Goal: Task Accomplishment & Management: Use online tool/utility

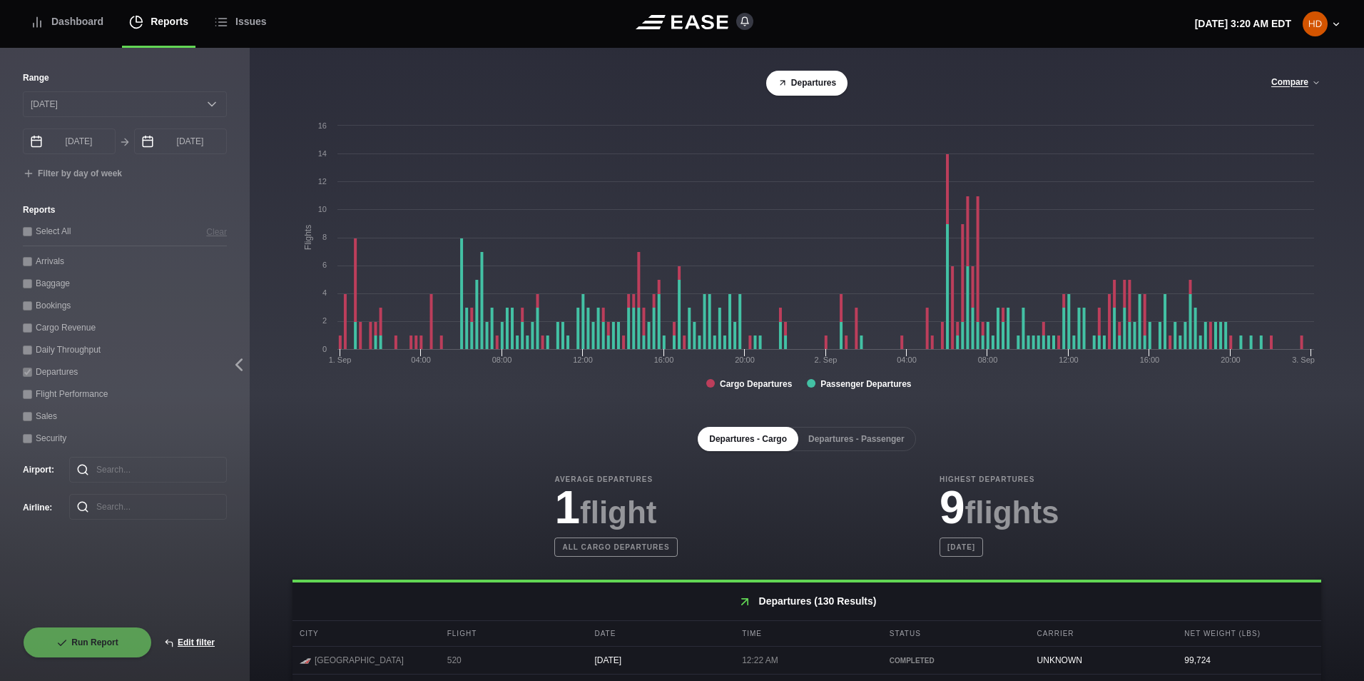
click at [69, 302] on div "Bookings" at bounding box center [125, 304] width 204 height 15
click at [205, 644] on button "Edit filter" at bounding box center [189, 641] width 75 height 31
select select "0"
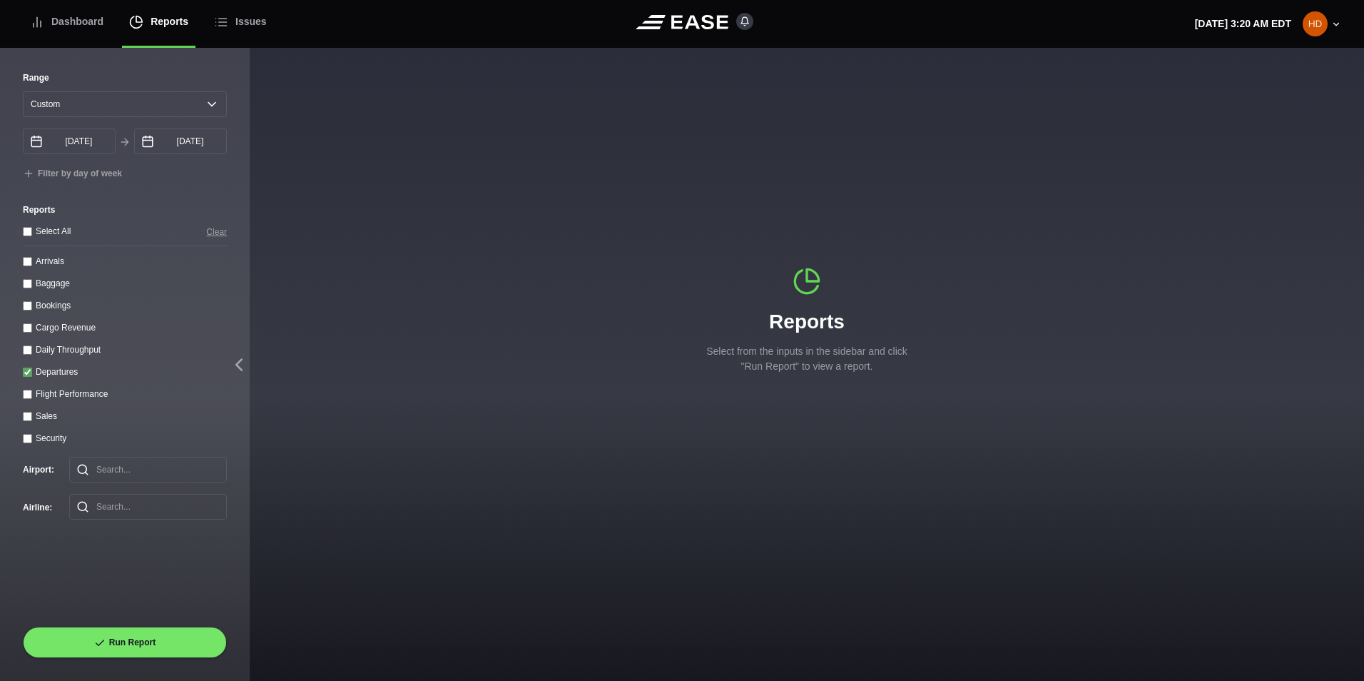
click at [34, 354] on div "Daily Throughput" at bounding box center [125, 349] width 204 height 15
drag, startPoint x: 31, startPoint y: 367, endPoint x: 30, endPoint y: 358, distance: 9.3
click at [31, 367] on div "Departures" at bounding box center [125, 371] width 204 height 15
click at [30, 354] on throughput "Daily Throughput" at bounding box center [27, 349] width 9 height 9
checkbox throughput "true"
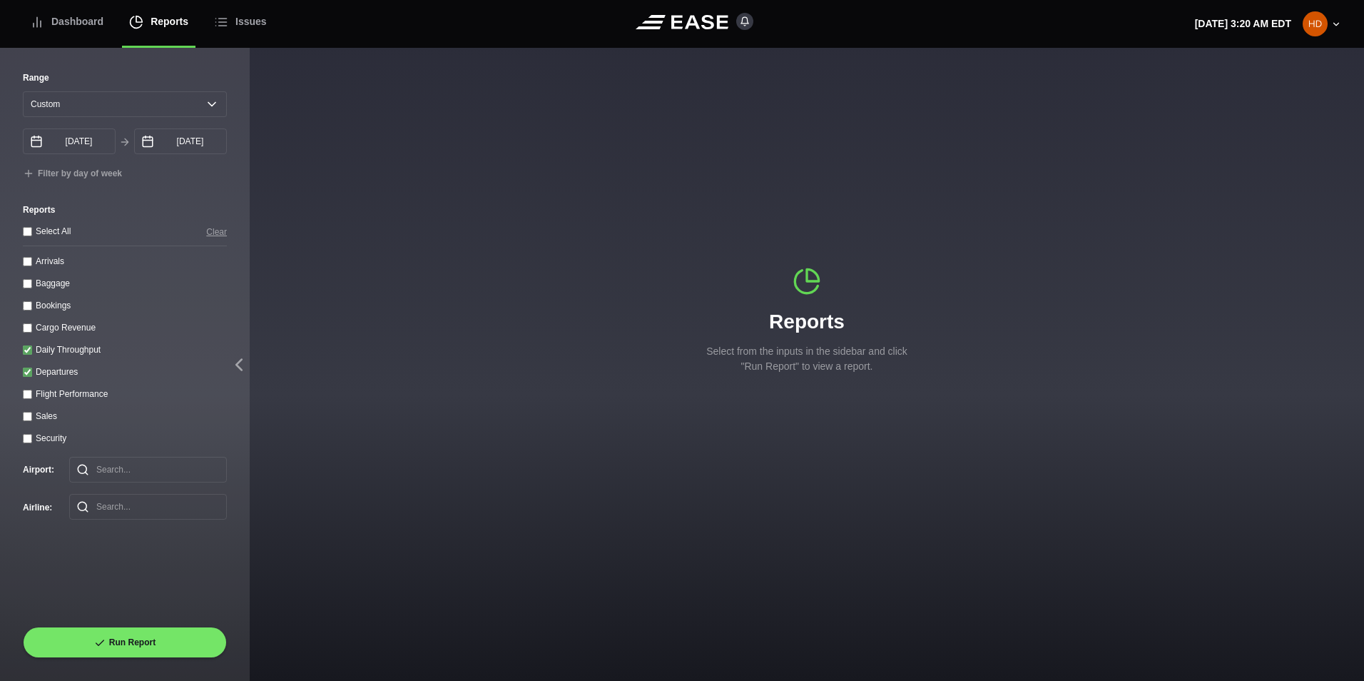
click at [29, 372] on input "Departures" at bounding box center [27, 371] width 9 height 9
checkbox input "false"
click at [205, 101] on select "Yesterday Last 7 days Last 14 days Last 30 days Last 6 weeks Custom" at bounding box center [125, 104] width 204 height 26
select select "30"
click at [23, 91] on select "Yesterday Last 7 days Last 14 days Last 30 days Last 6 weeks Custom" at bounding box center [125, 104] width 204 height 26
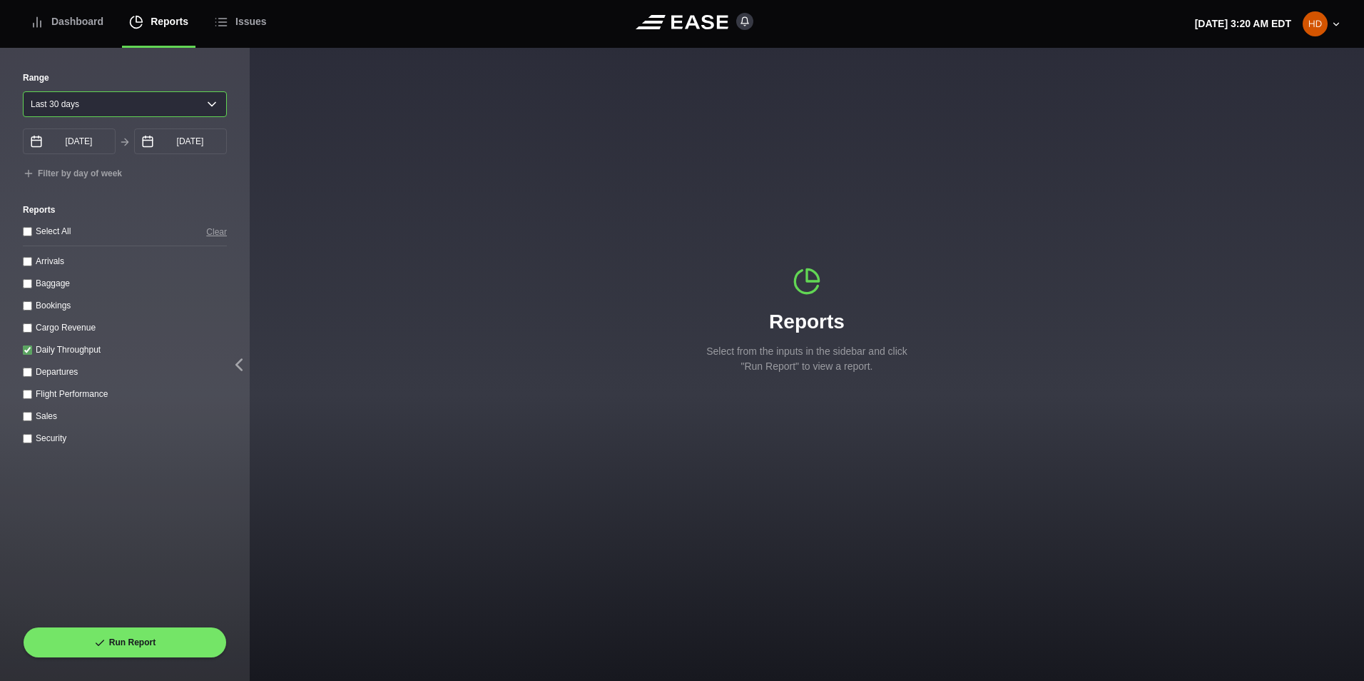
type input "08/06/2025"
type input "09/05/2025"
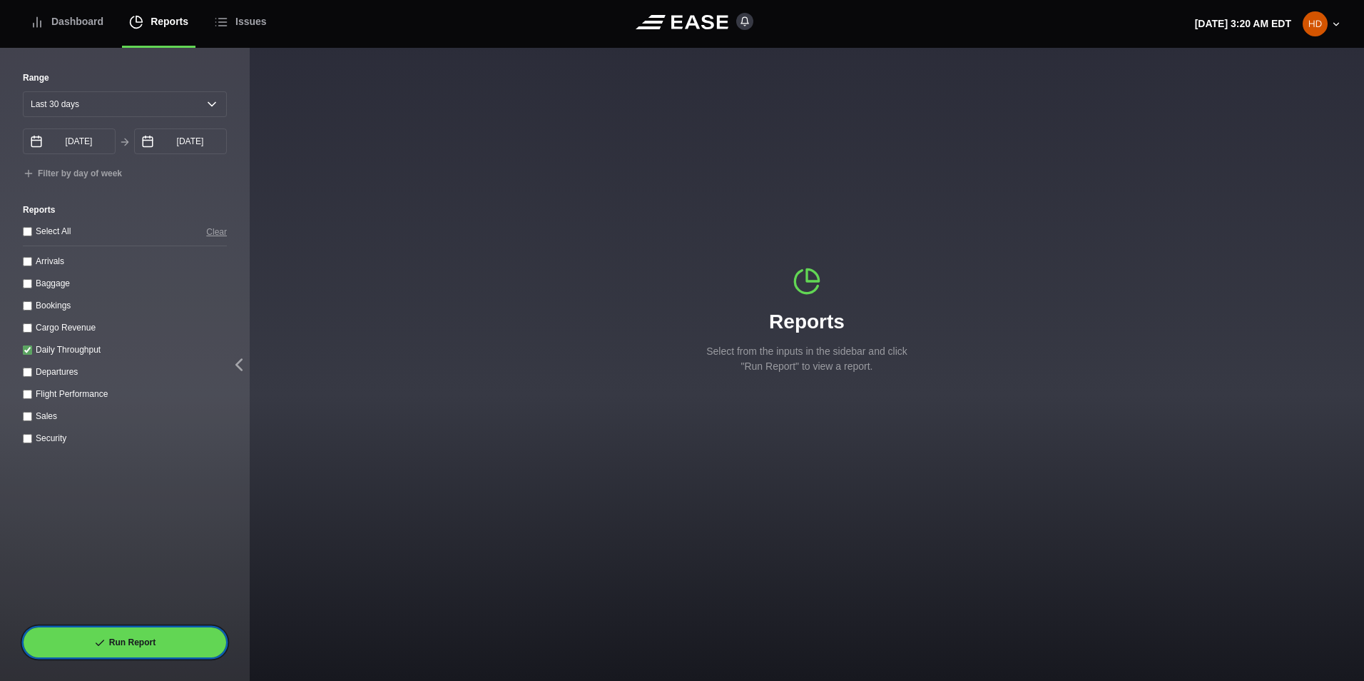
click at [152, 637] on button "Run Report" at bounding box center [125, 641] width 204 height 31
select select "30"
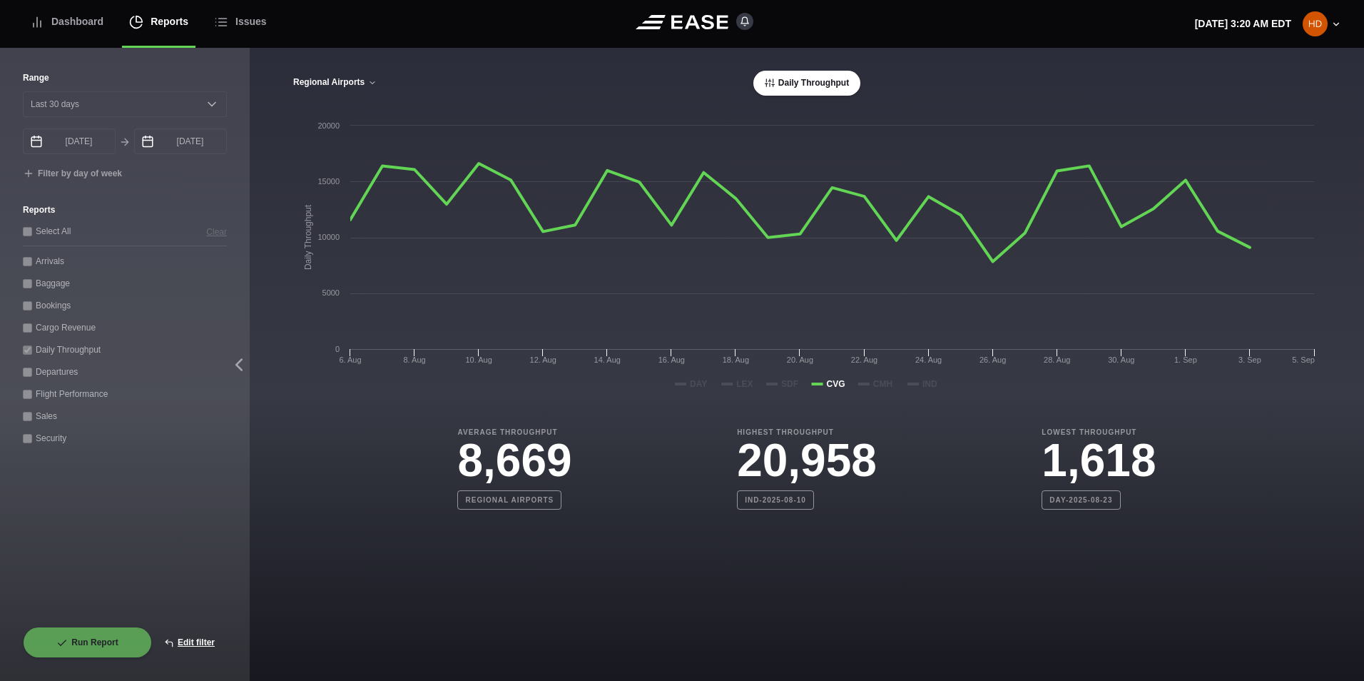
click at [367, 82] on button "Regional Airports" at bounding box center [334, 83] width 85 height 10
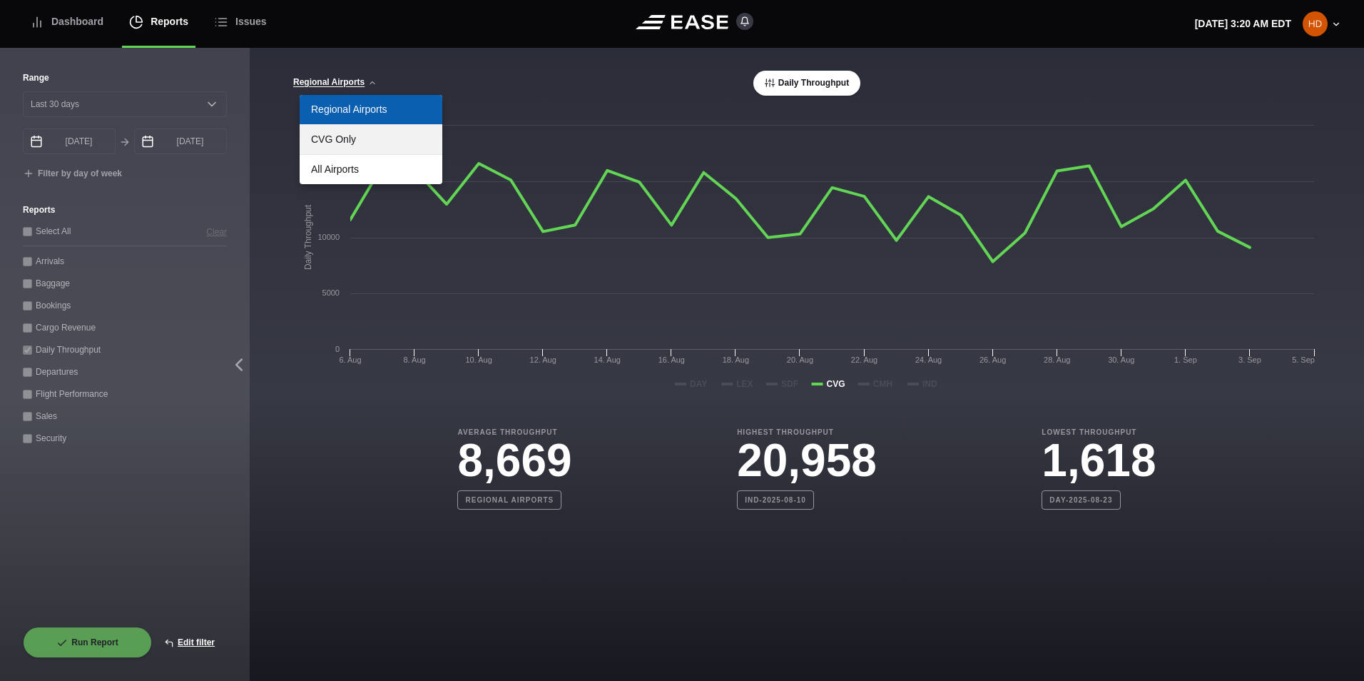
click at [375, 141] on link "CVG Only" at bounding box center [371, 139] width 143 height 29
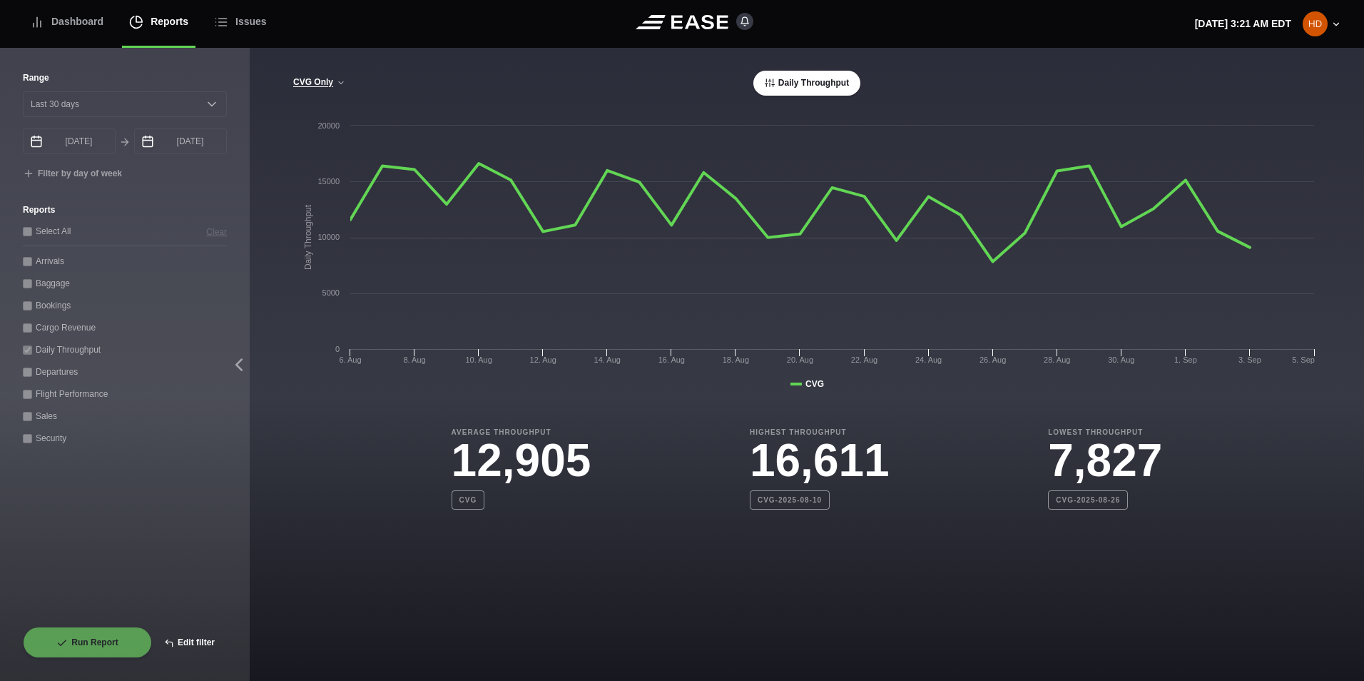
click at [182, 643] on button "Edit filter" at bounding box center [189, 641] width 75 height 31
select select "0"
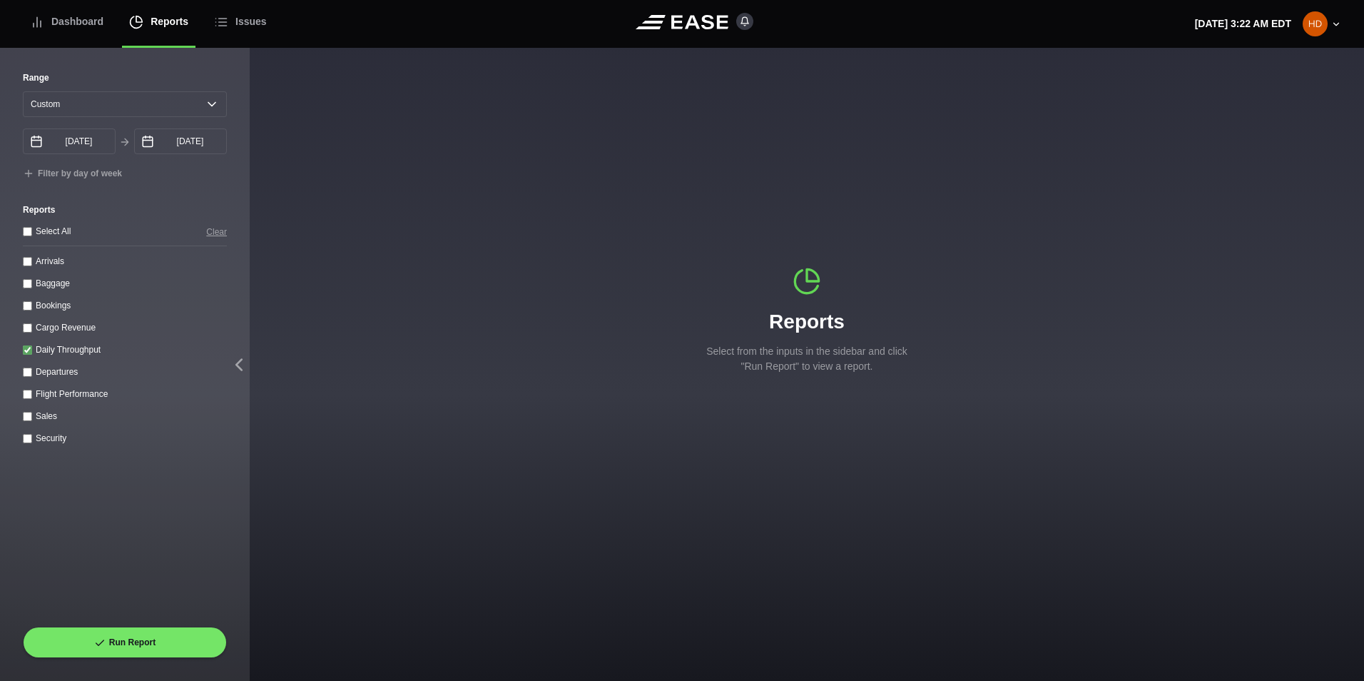
click at [27, 263] on input "Arrivals" at bounding box center [27, 261] width 9 height 9
checkbox input "true"
click at [165, 108] on select "Yesterday Last 7 days Last 14 days Last 30 days Last 6 weeks Custom" at bounding box center [125, 104] width 204 height 26
select select "1"
click at [23, 91] on select "Yesterday Last 7 days Last 14 days Last 30 days Last 6 weeks Custom" at bounding box center [125, 104] width 204 height 26
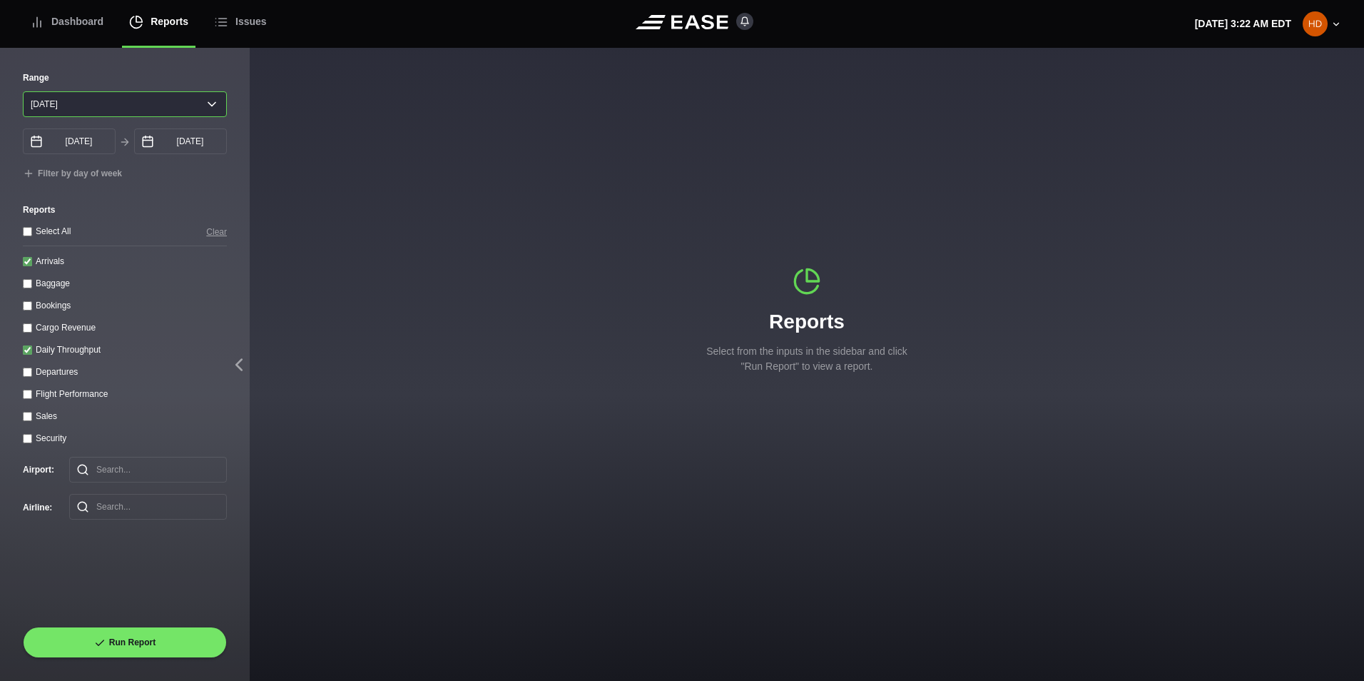
type input "09/04/2025"
click at [27, 351] on throughput "Daily Throughput" at bounding box center [27, 349] width 9 height 9
checkbox throughput "false"
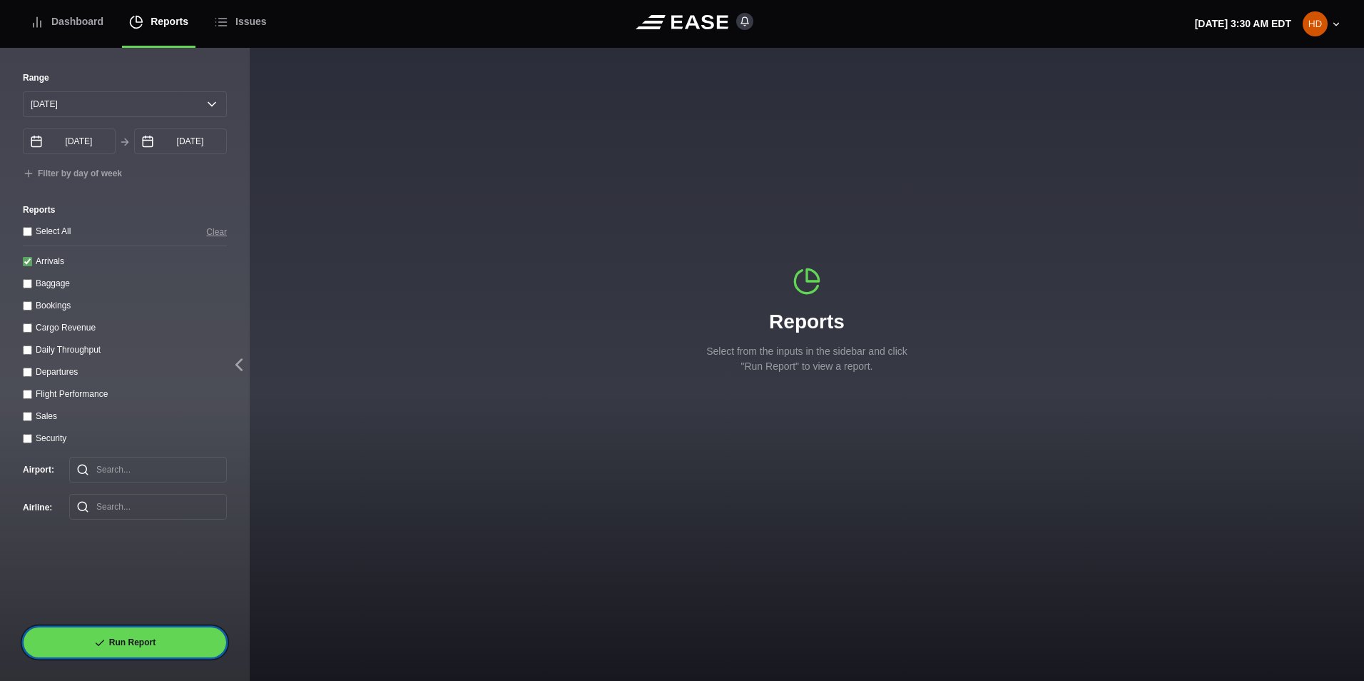
click at [197, 638] on button "Run Report" at bounding box center [125, 641] width 204 height 31
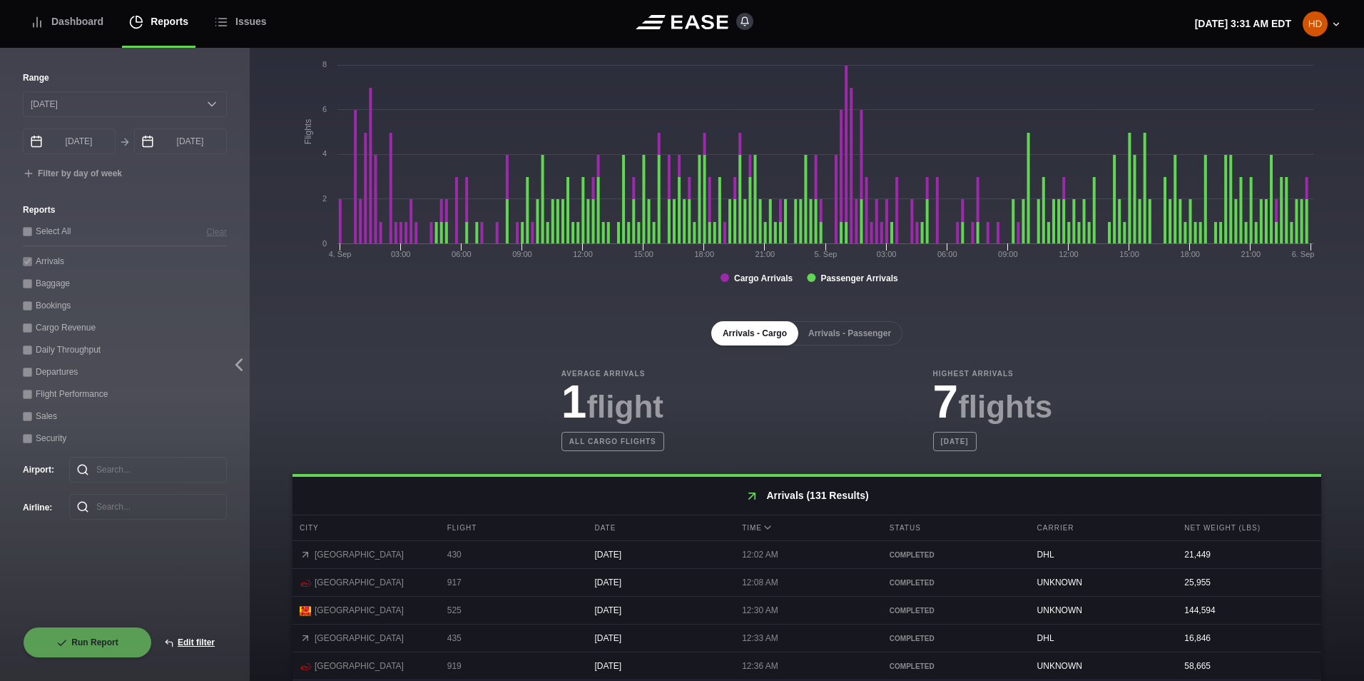
scroll to position [214, 0]
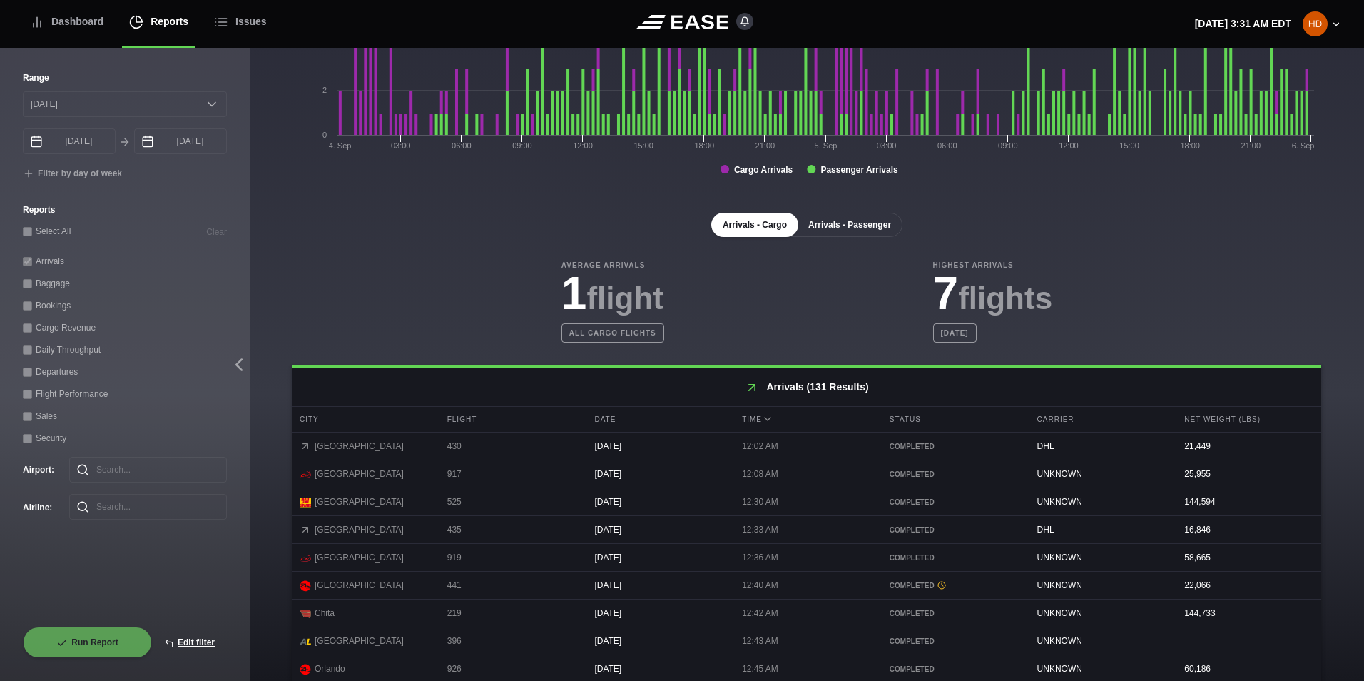
click at [830, 221] on button "Arrivals - Passenger" at bounding box center [850, 225] width 106 height 24
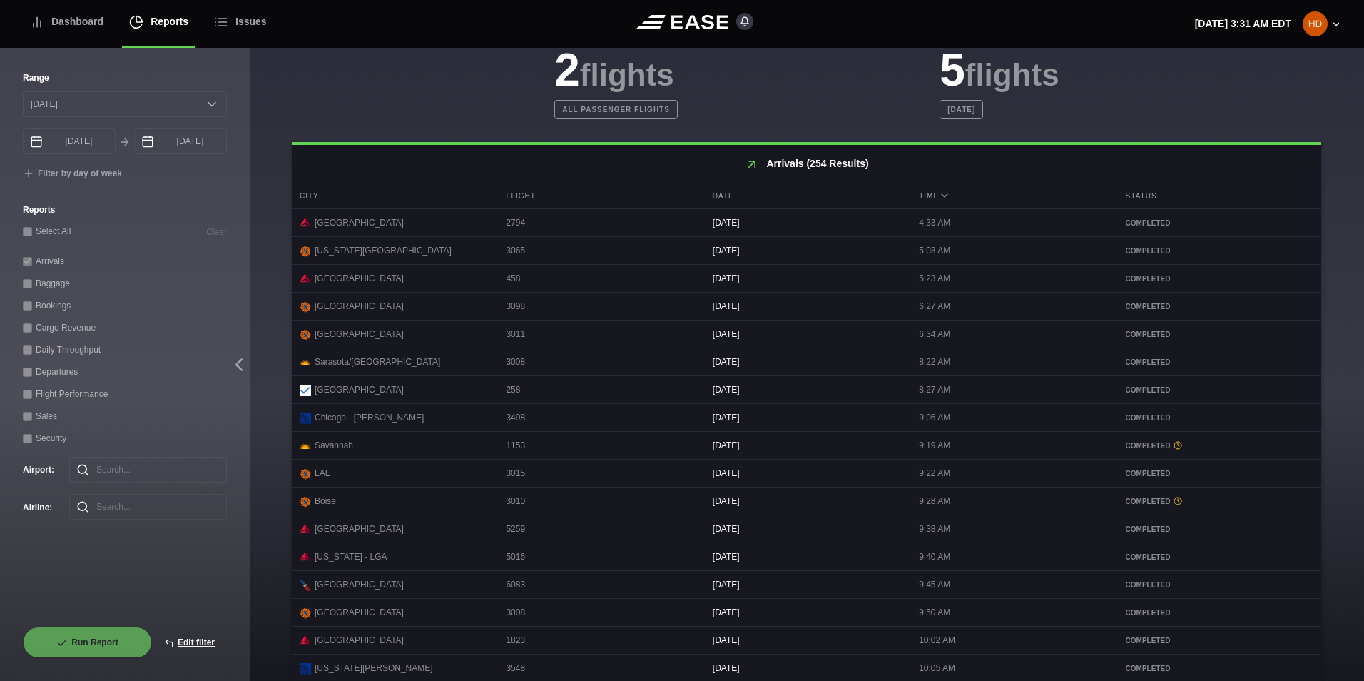
scroll to position [584, 0]
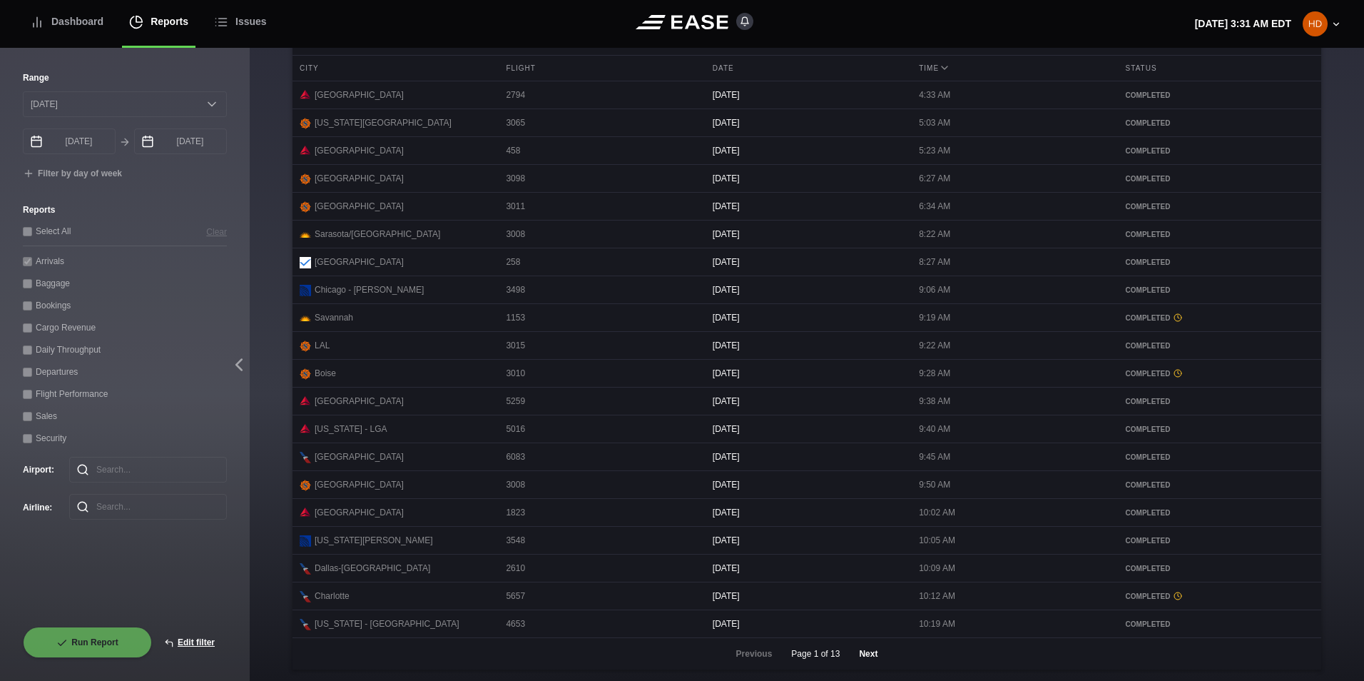
click at [864, 658] on button "Next" at bounding box center [868, 653] width 43 height 31
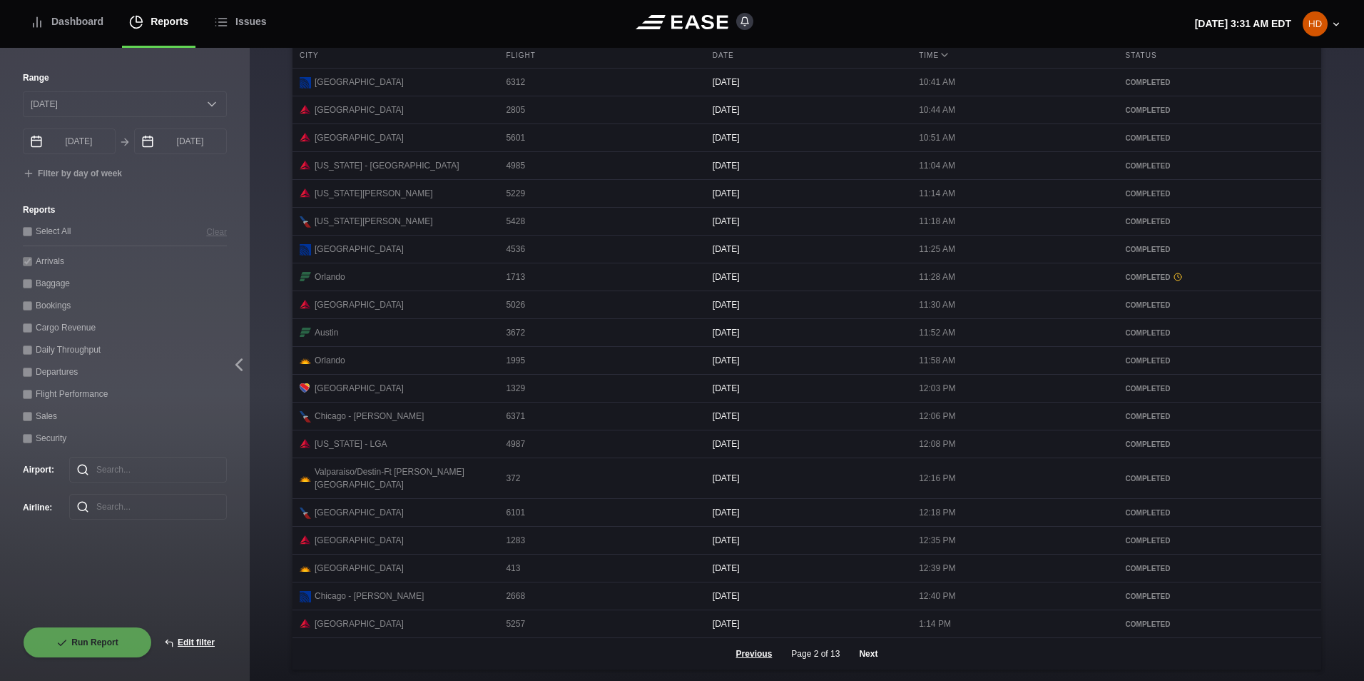
click at [865, 644] on button "Next" at bounding box center [868, 653] width 43 height 31
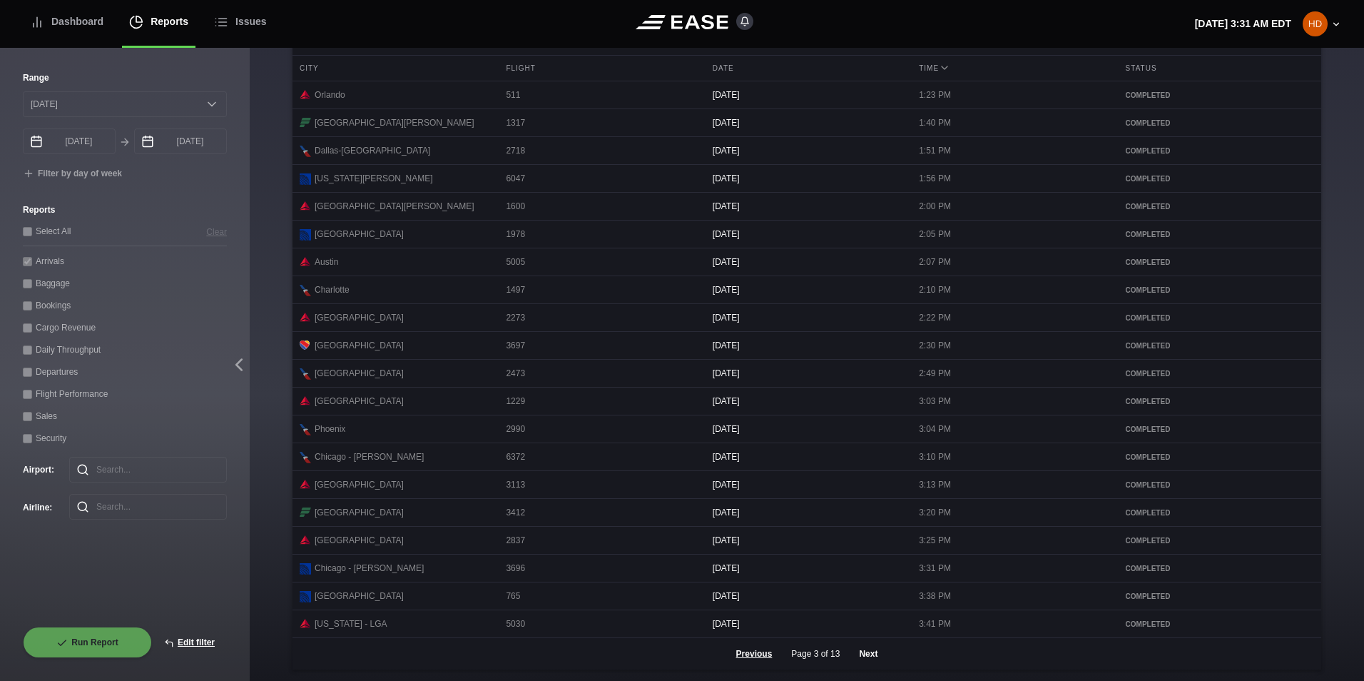
click at [872, 657] on button "Next" at bounding box center [868, 653] width 43 height 31
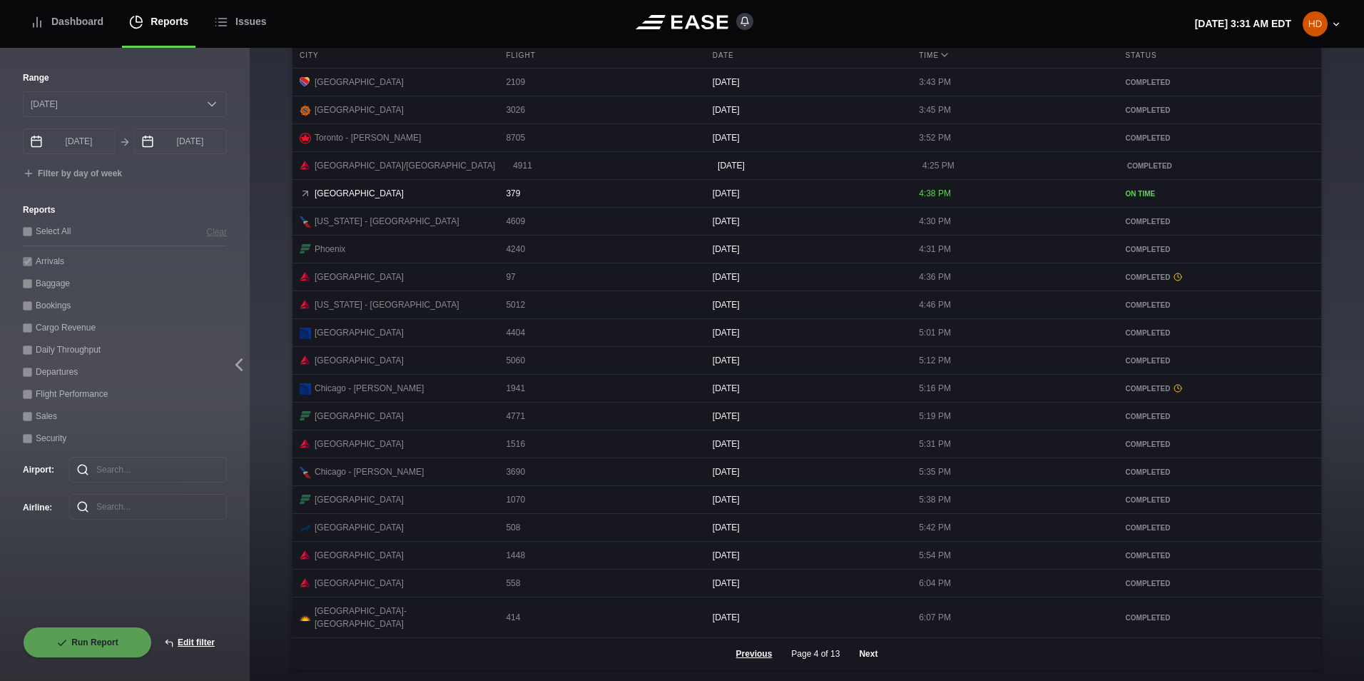
scroll to position [583, 0]
click at [870, 656] on button "Next" at bounding box center [868, 653] width 43 height 31
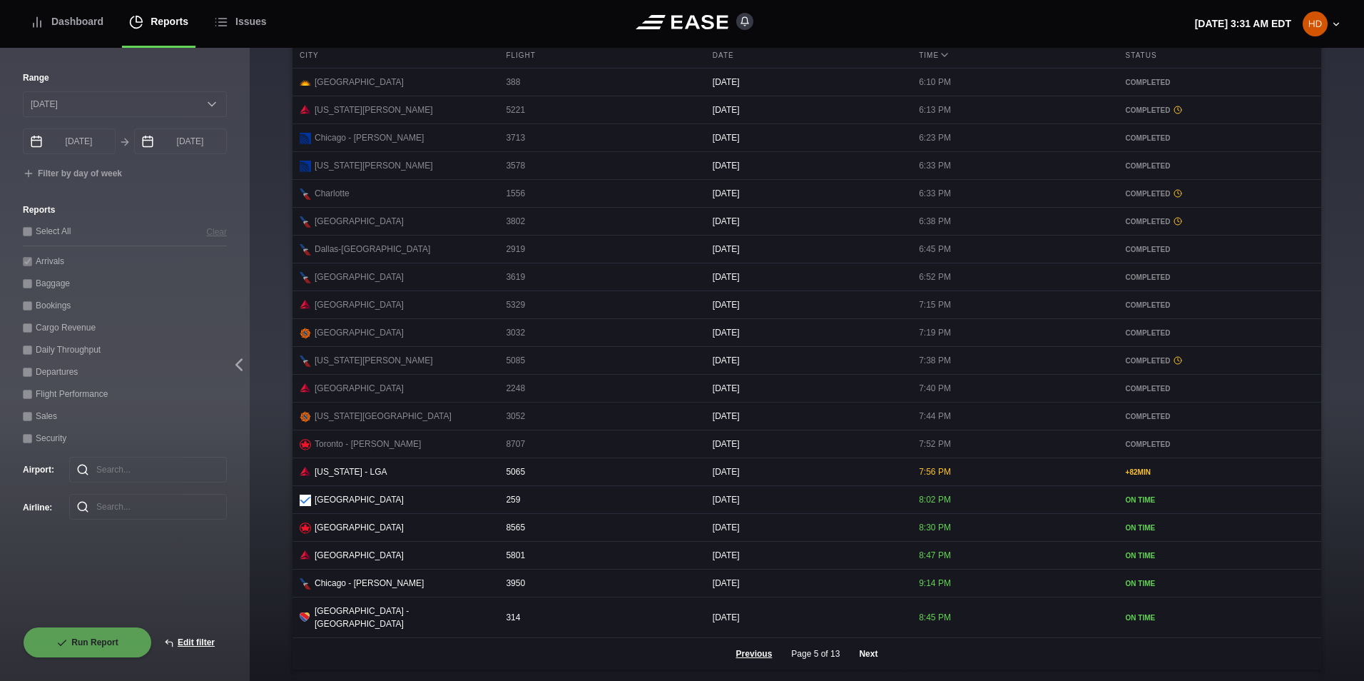
scroll to position [584, 0]
click at [857, 654] on button "Next" at bounding box center [868, 653] width 43 height 31
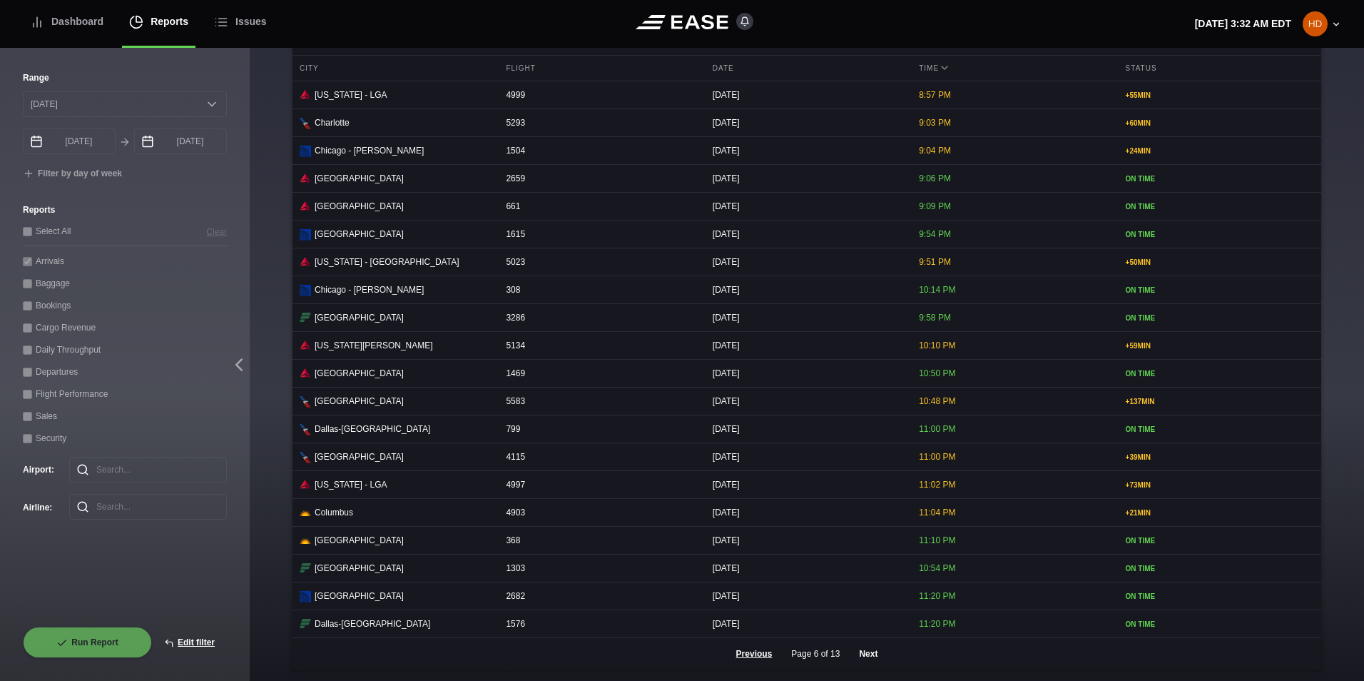
click at [869, 659] on button "Next" at bounding box center [868, 653] width 43 height 31
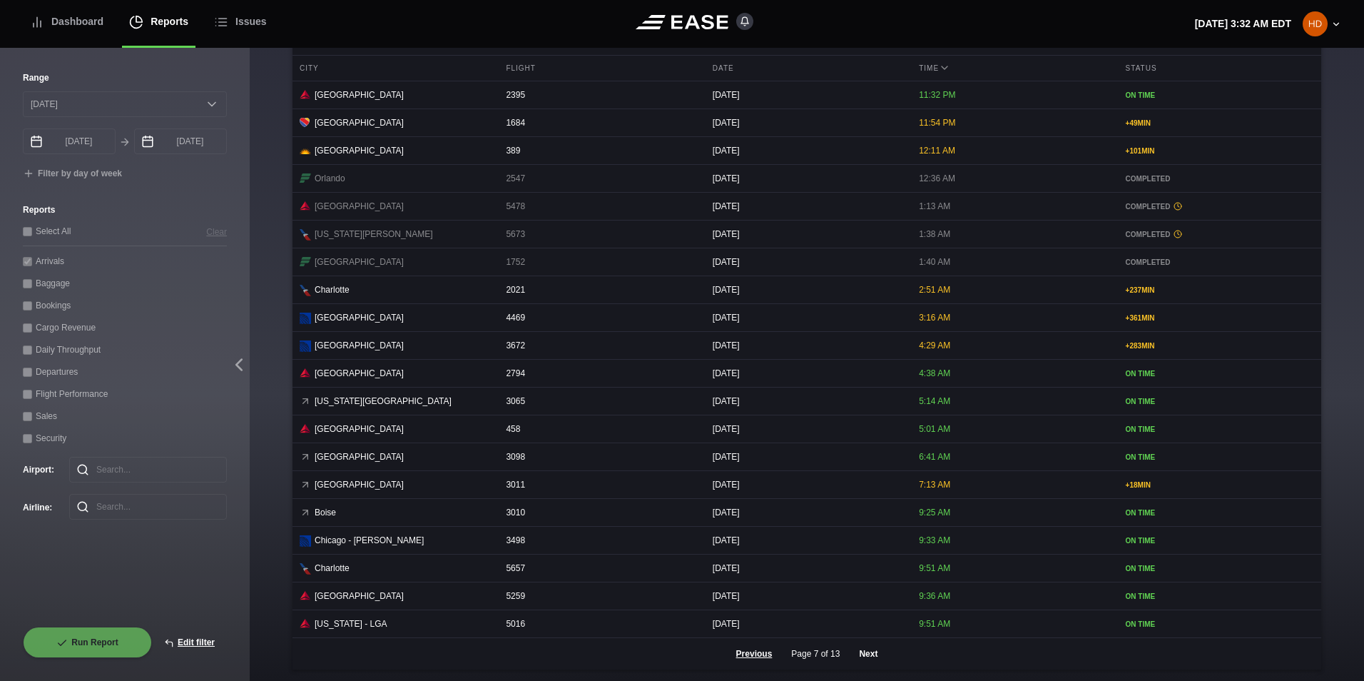
scroll to position [581, 0]
click at [860, 656] on button "Next" at bounding box center [868, 653] width 43 height 31
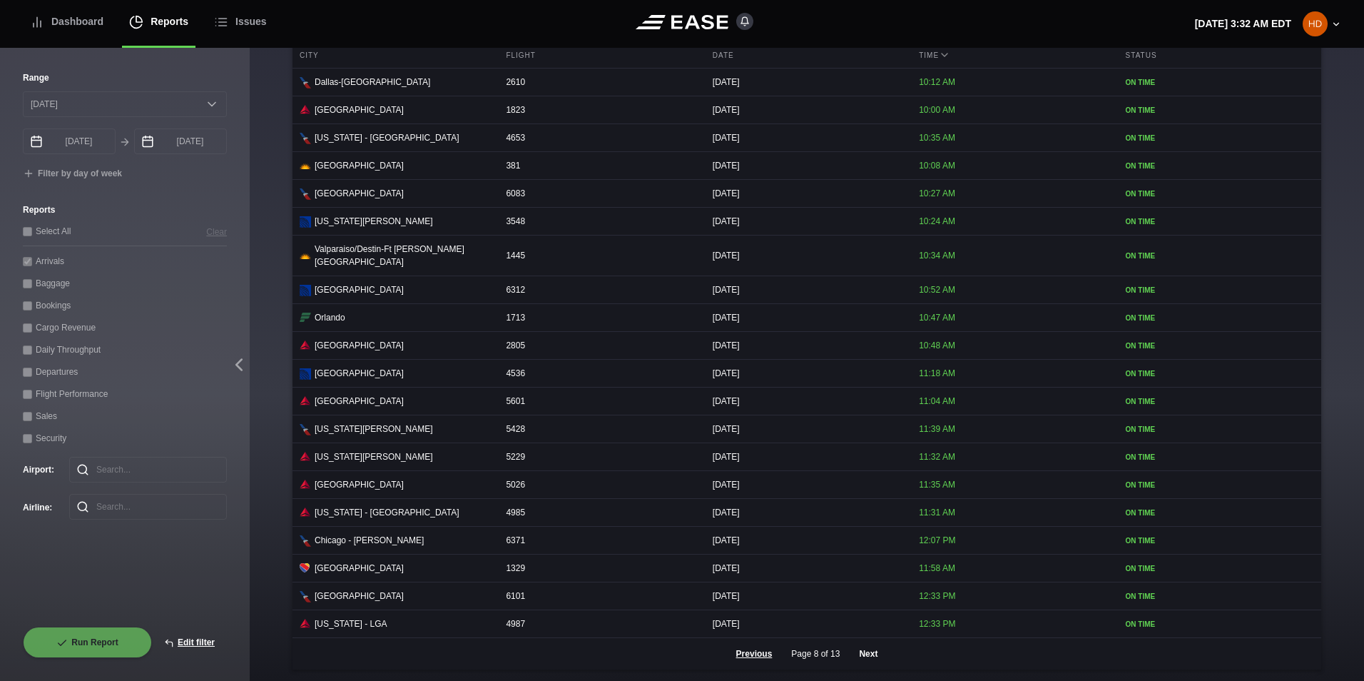
click at [855, 657] on button "Next" at bounding box center [868, 653] width 43 height 31
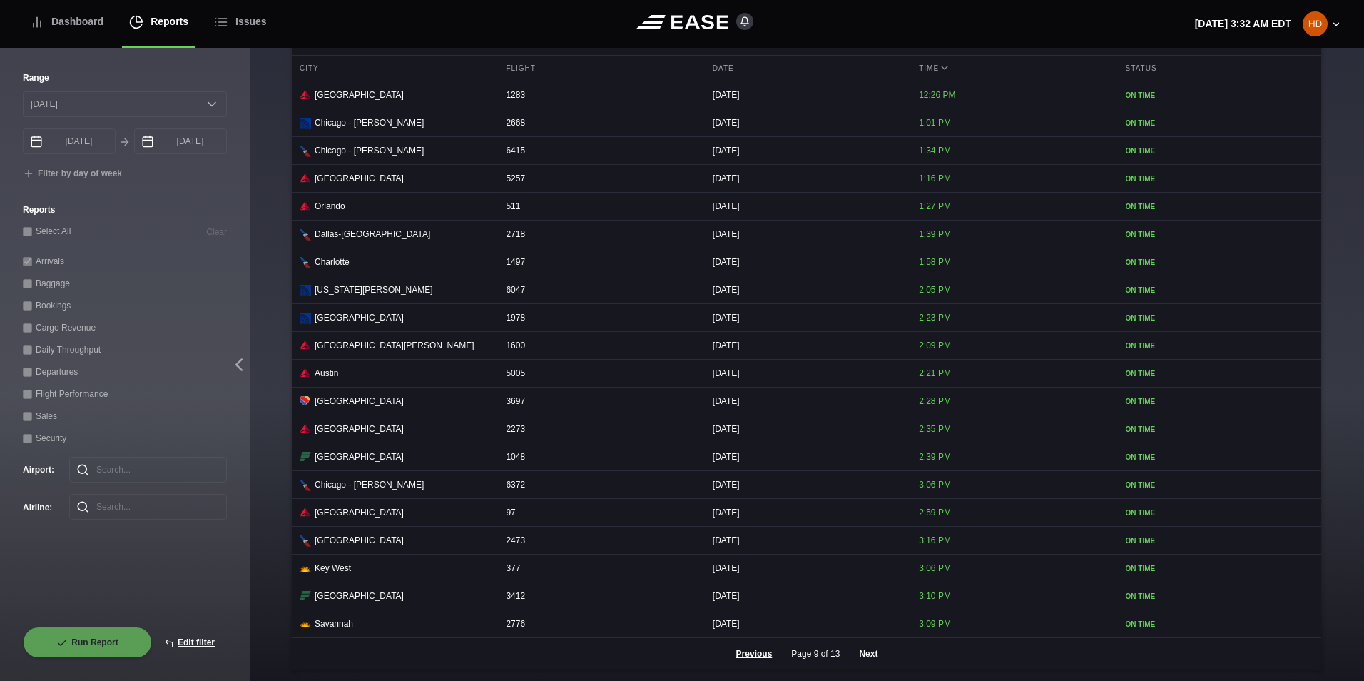
click at [855, 657] on button "Next" at bounding box center [868, 653] width 43 height 31
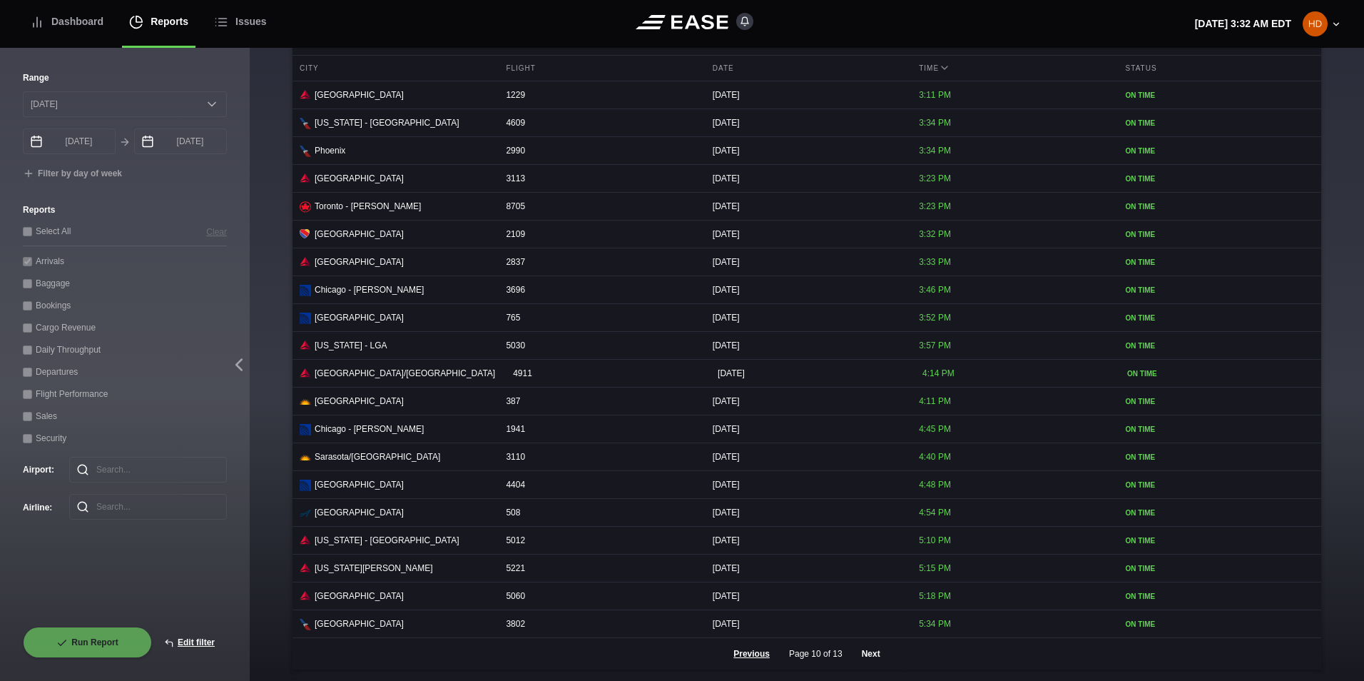
click at [855, 657] on button "Next" at bounding box center [871, 653] width 43 height 31
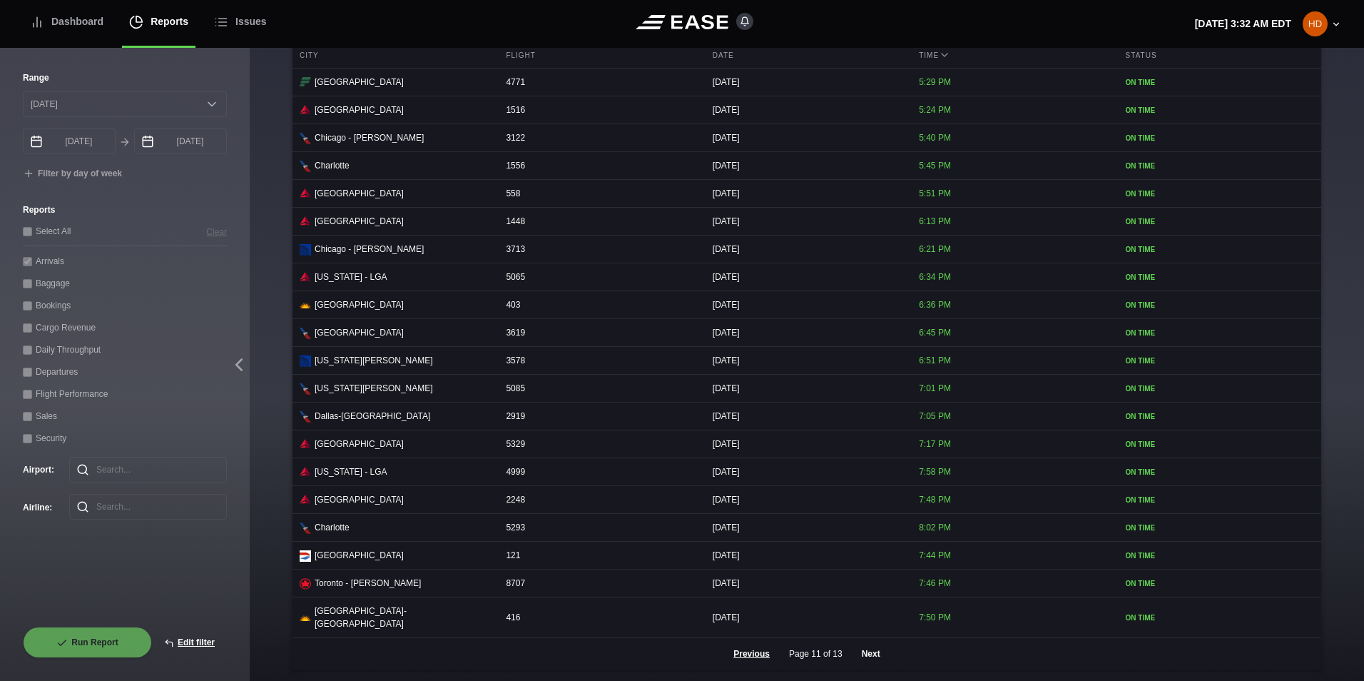
click at [855, 657] on button "Next" at bounding box center [871, 653] width 43 height 31
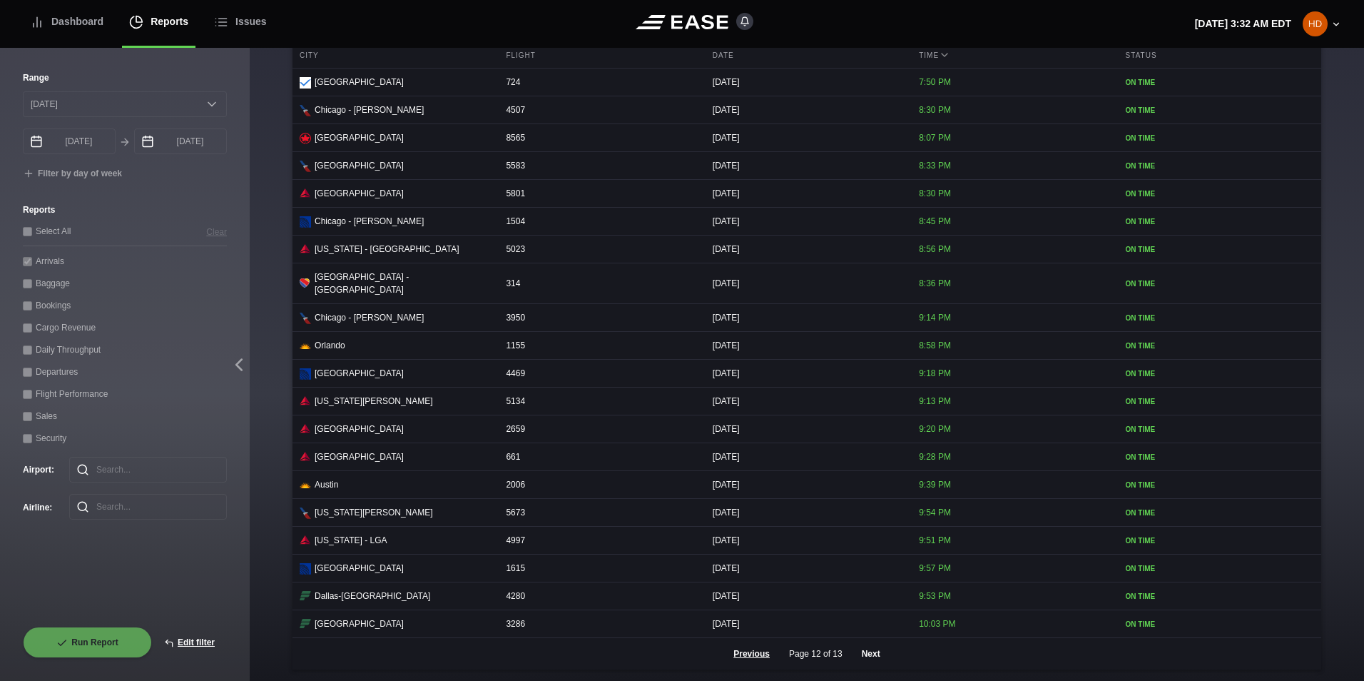
click at [855, 657] on button "Next" at bounding box center [871, 653] width 43 height 31
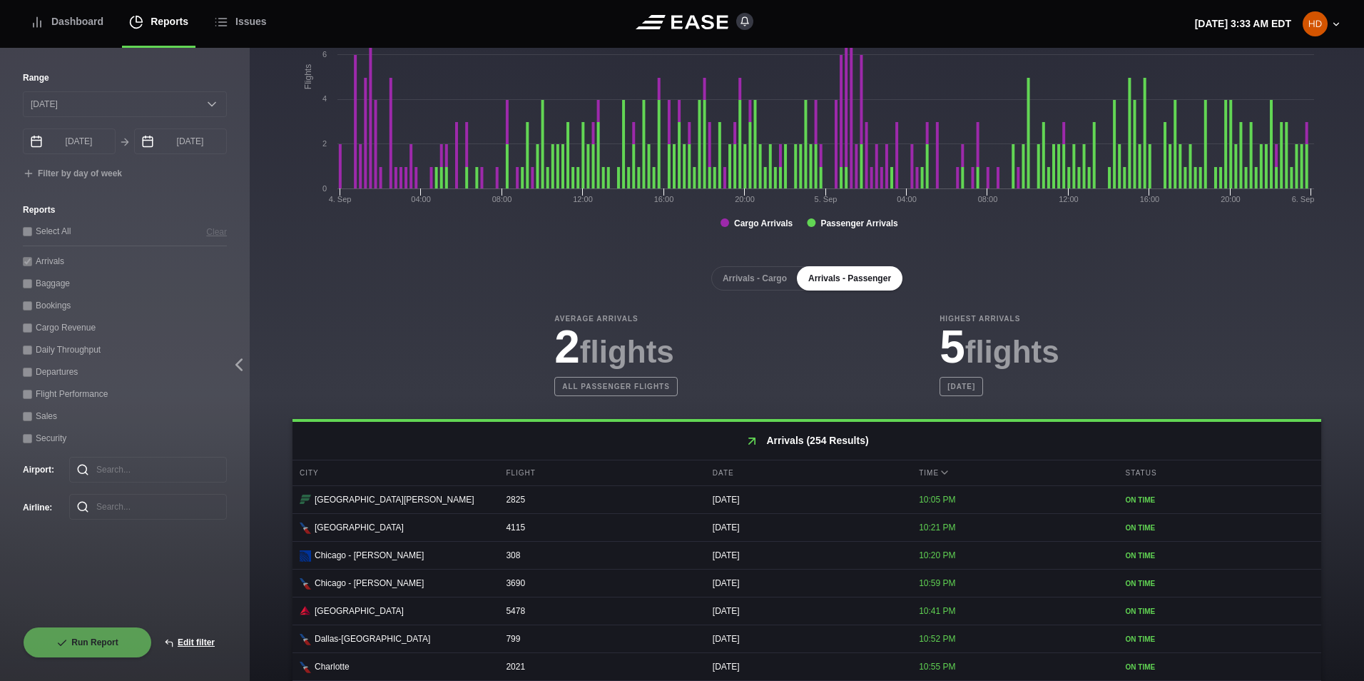
scroll to position [0, 0]
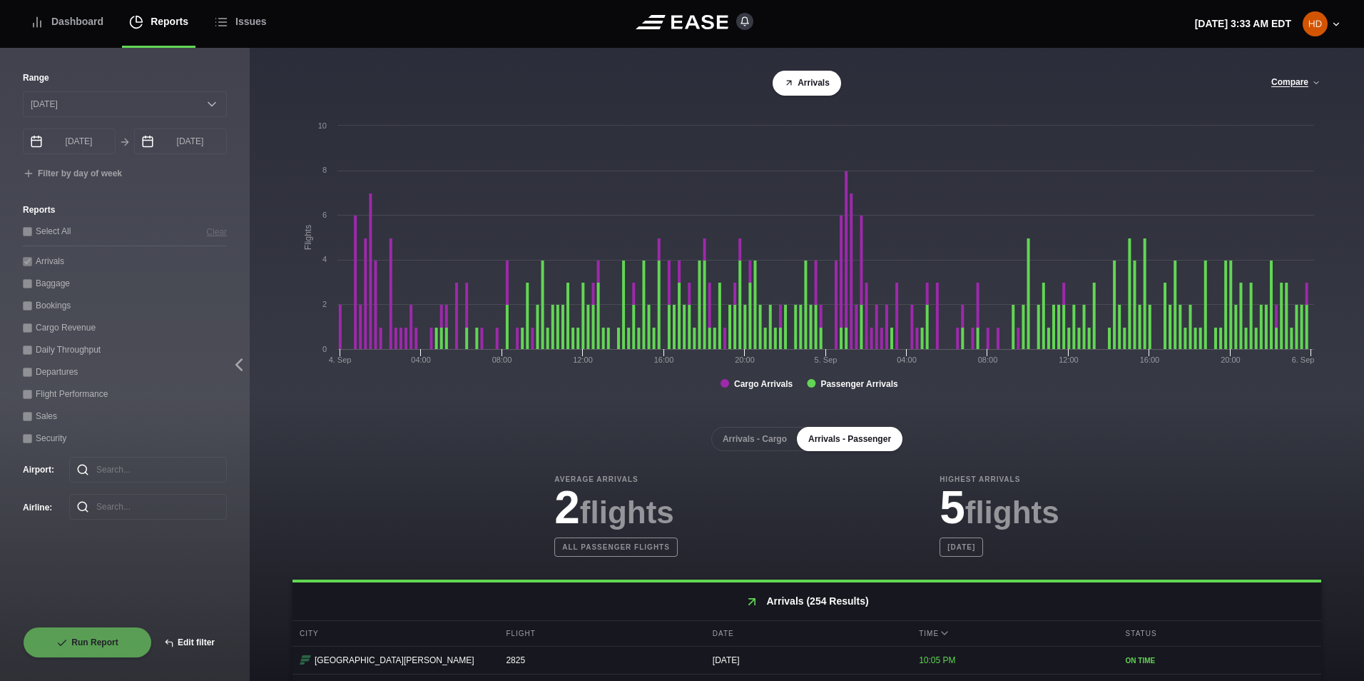
click at [190, 644] on button "Edit filter" at bounding box center [189, 641] width 75 height 31
select select "0"
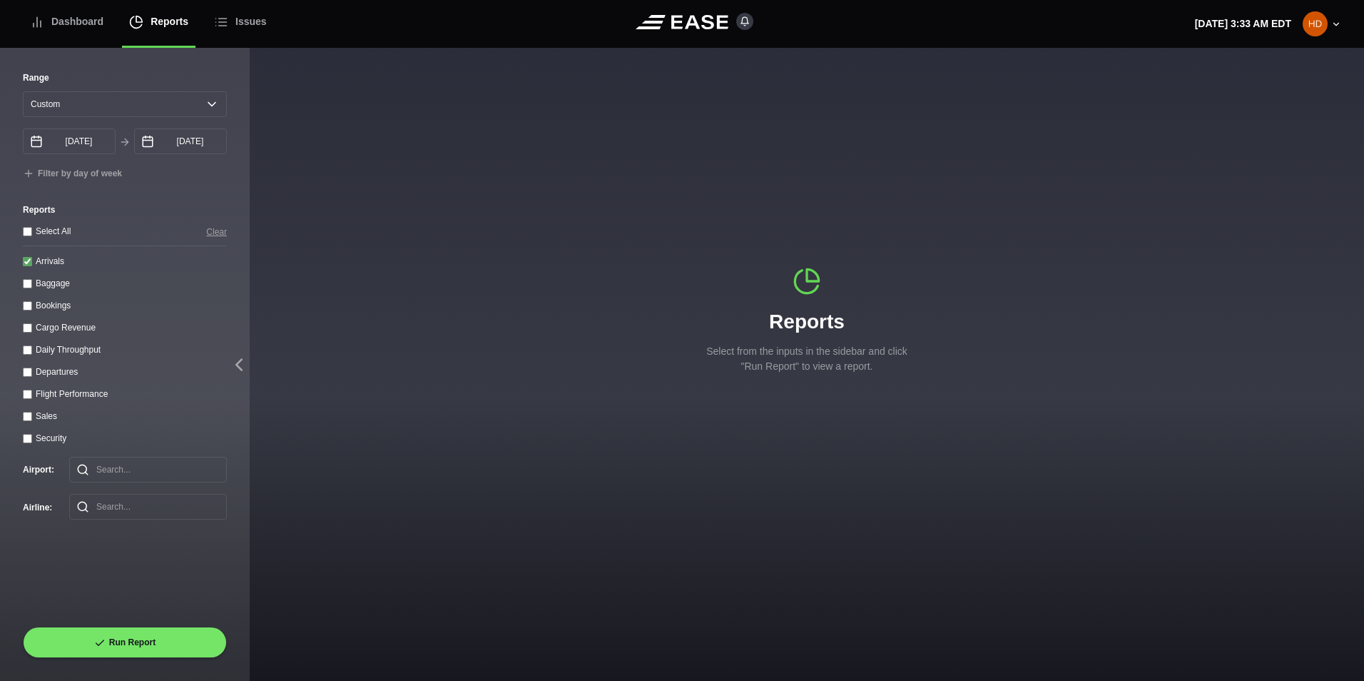
click at [25, 374] on input "Departures" at bounding box center [27, 371] width 9 height 9
checkbox input "true"
click at [29, 260] on input "Arrivals" at bounding box center [27, 261] width 9 height 9
checkbox input "false"
click at [138, 645] on button "Run Report" at bounding box center [125, 641] width 204 height 31
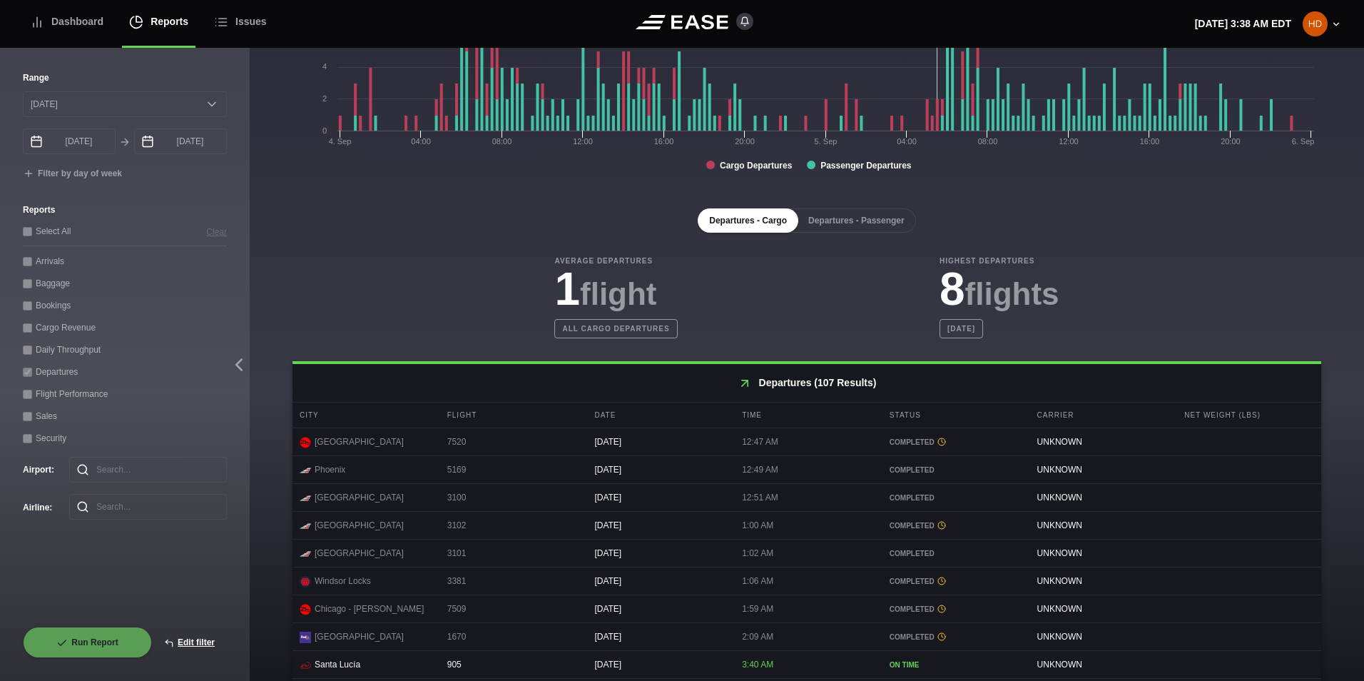
scroll to position [214, 0]
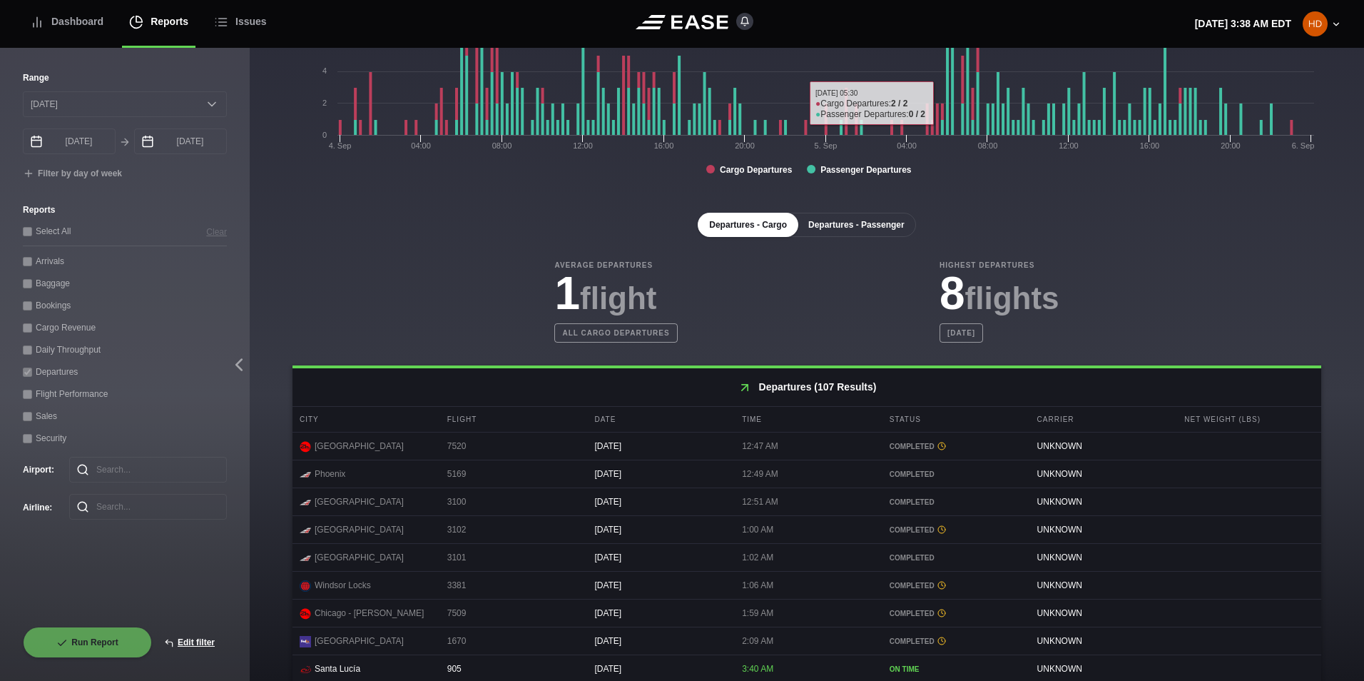
click at [832, 224] on button "Departures - Passenger" at bounding box center [856, 225] width 119 height 24
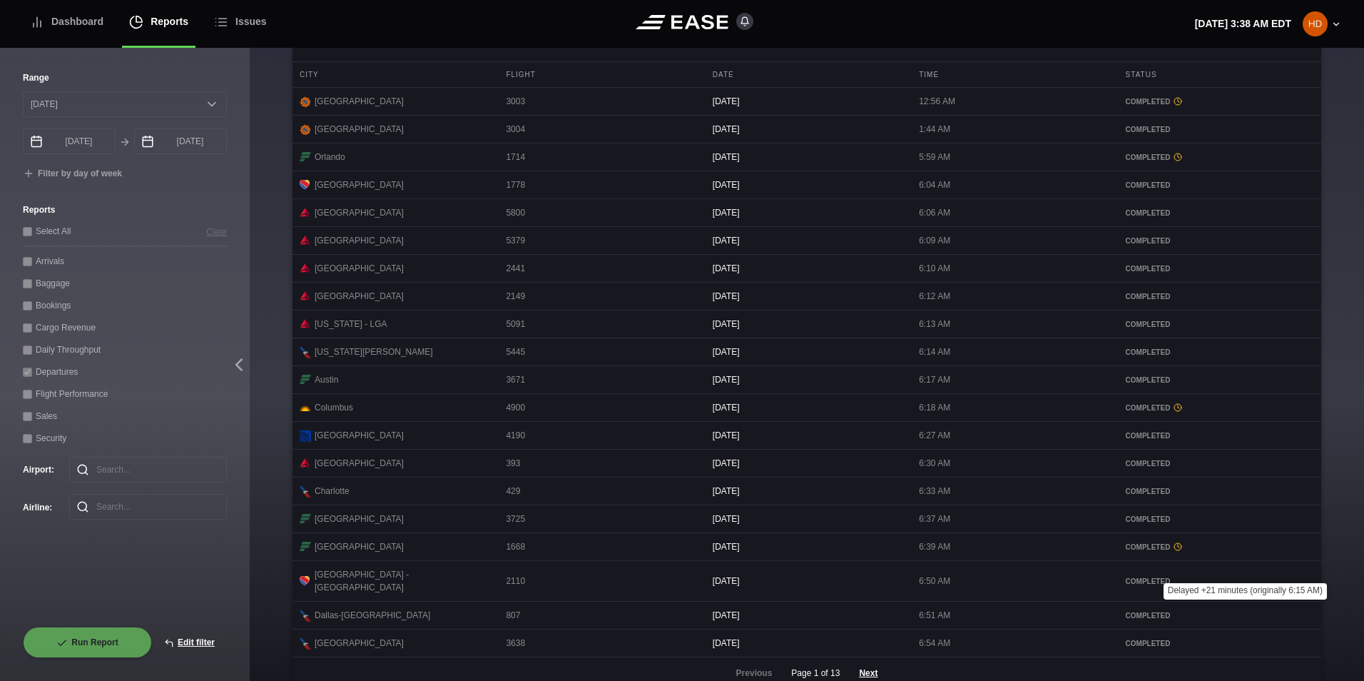
scroll to position [584, 0]
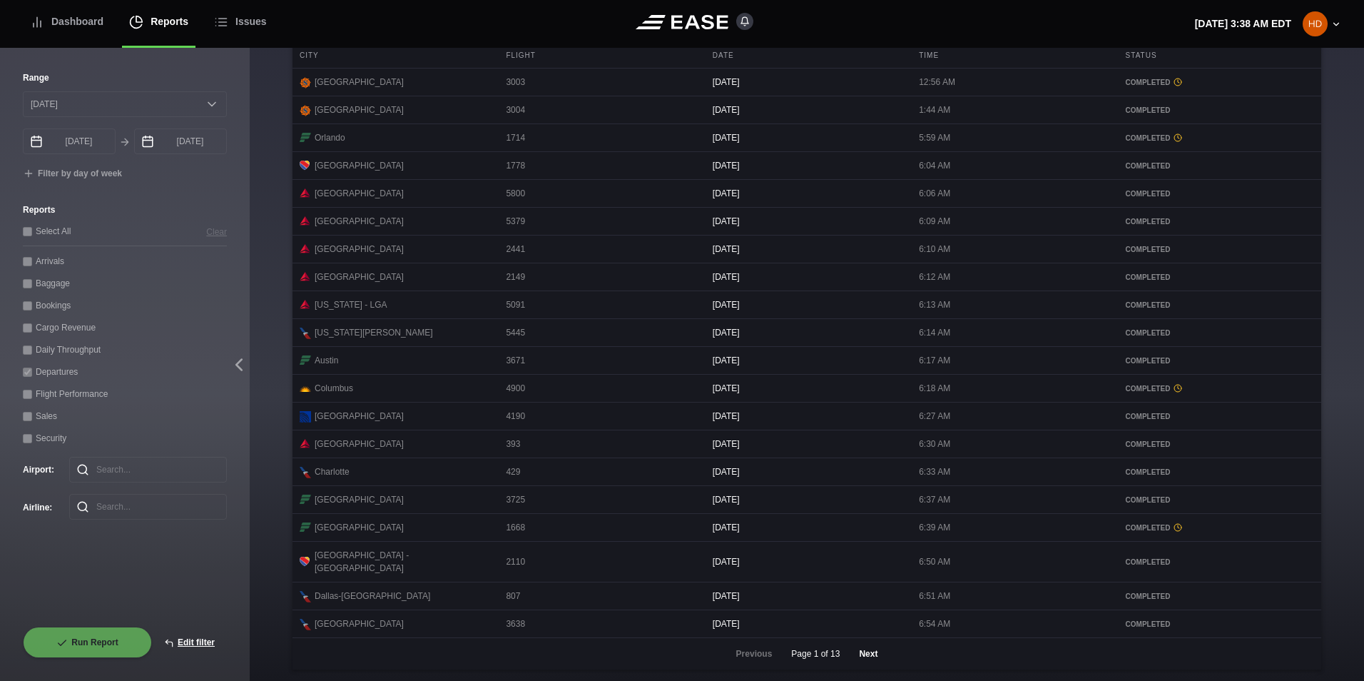
click at [858, 652] on button "Next" at bounding box center [868, 653] width 43 height 31
click at [860, 650] on button "Next" at bounding box center [868, 653] width 43 height 31
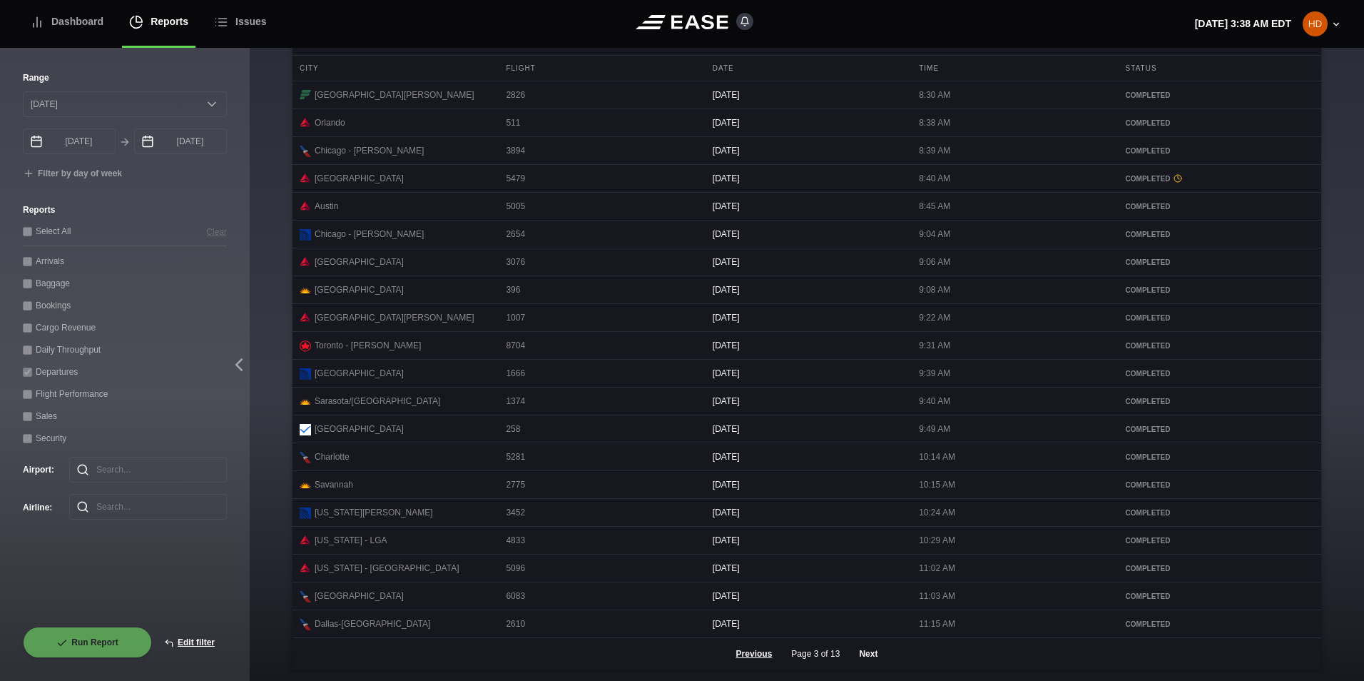
click at [867, 651] on button "Next" at bounding box center [868, 653] width 43 height 31
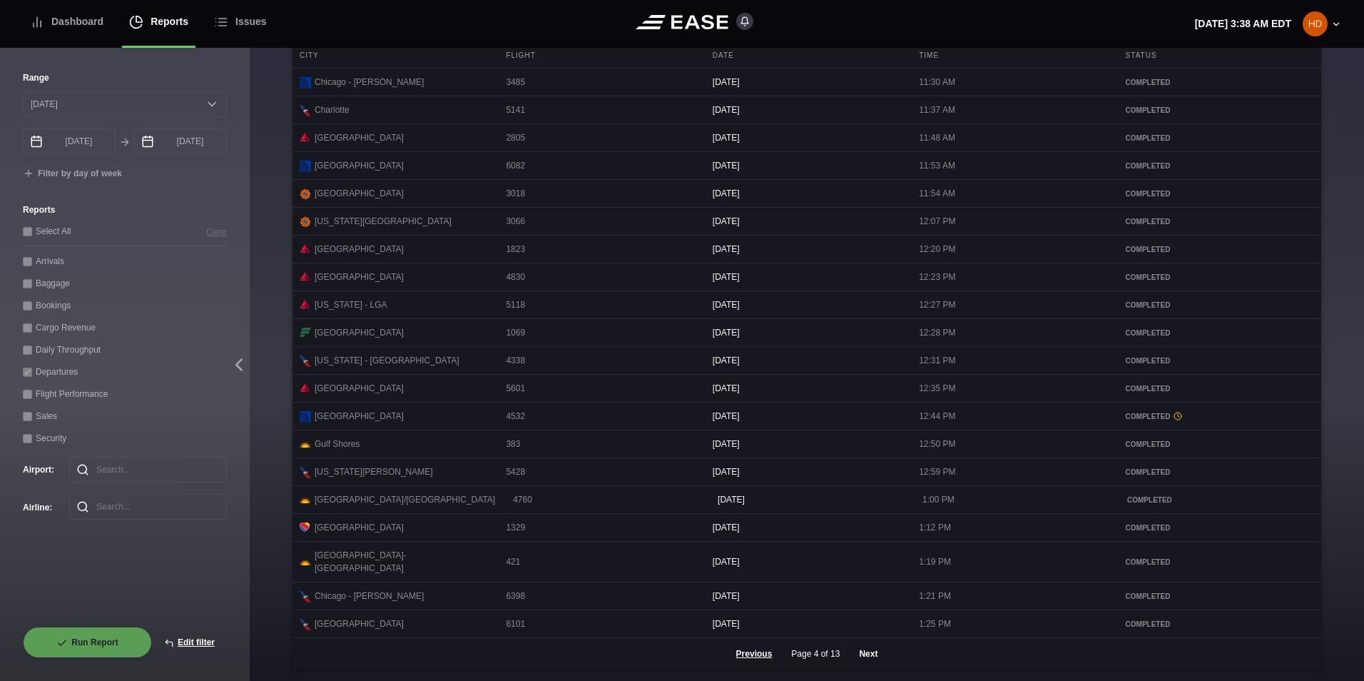
click at [863, 653] on button "Next" at bounding box center [868, 653] width 43 height 31
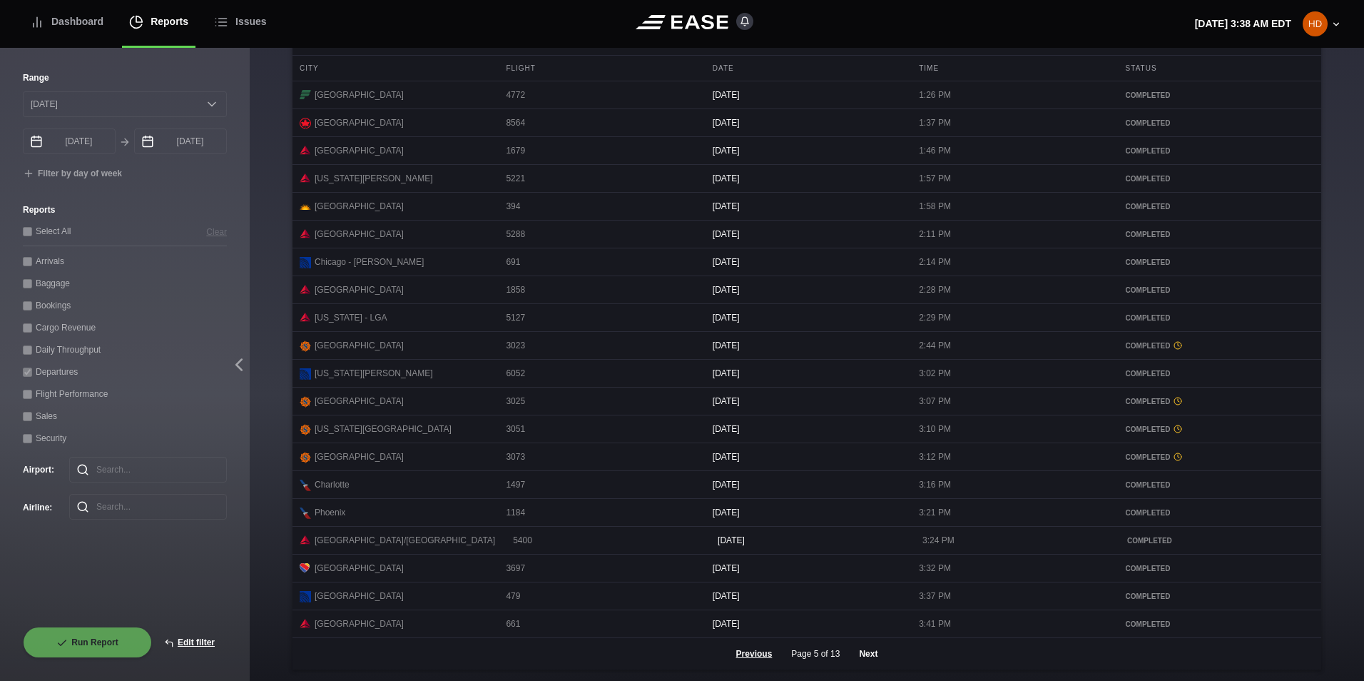
click at [867, 655] on button "Next" at bounding box center [868, 653] width 43 height 31
click at [871, 653] on button "Next" at bounding box center [868, 653] width 43 height 31
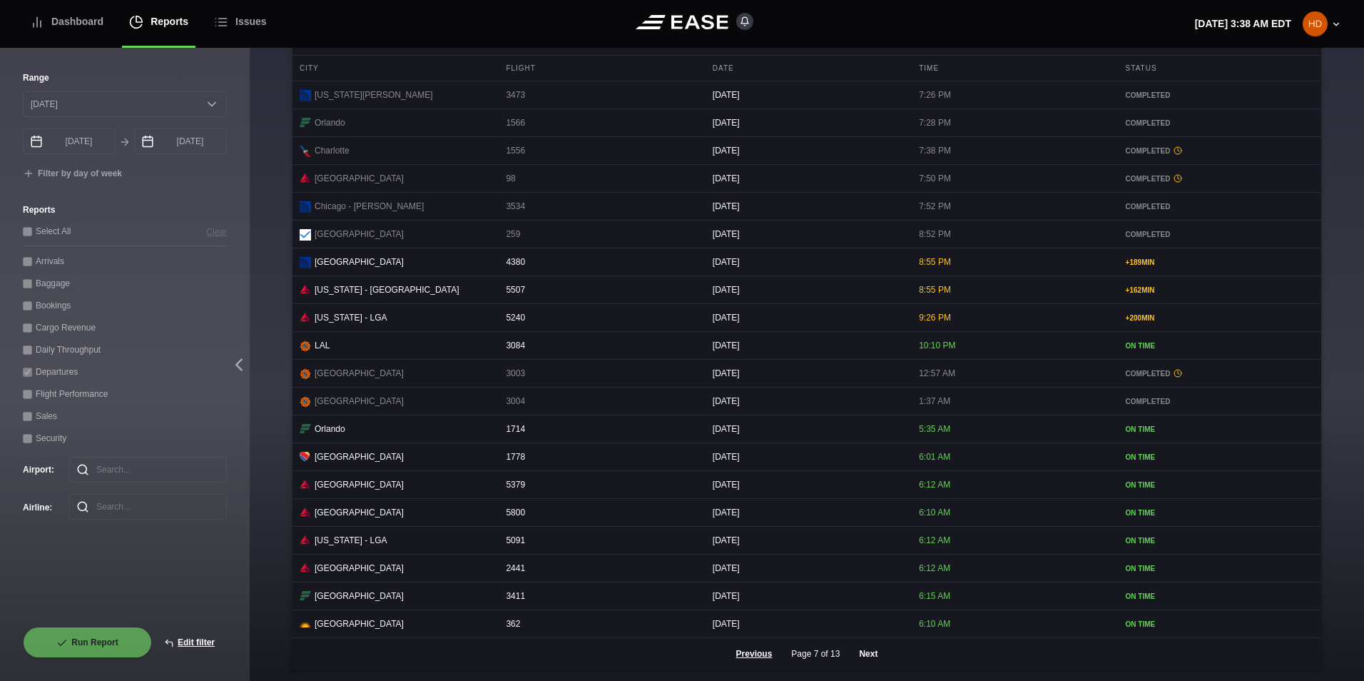
click at [870, 654] on button "Next" at bounding box center [868, 653] width 43 height 31
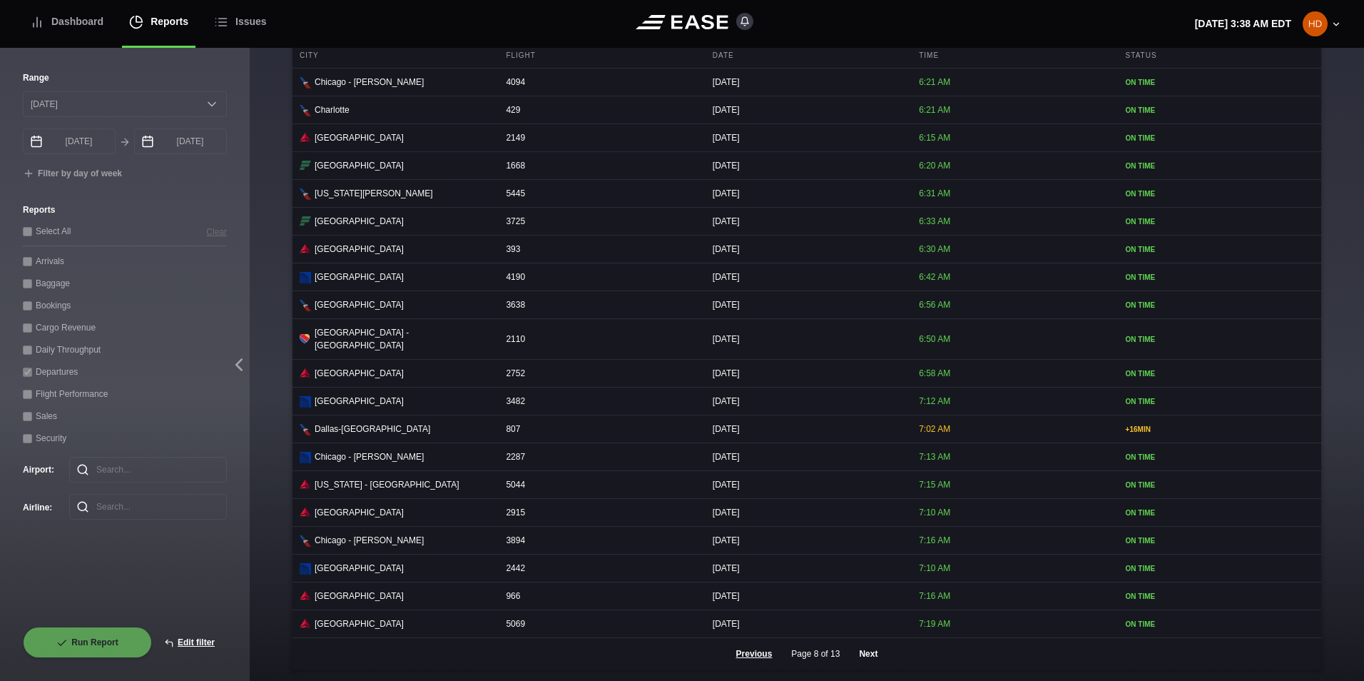
click at [860, 651] on button "Next" at bounding box center [868, 653] width 43 height 31
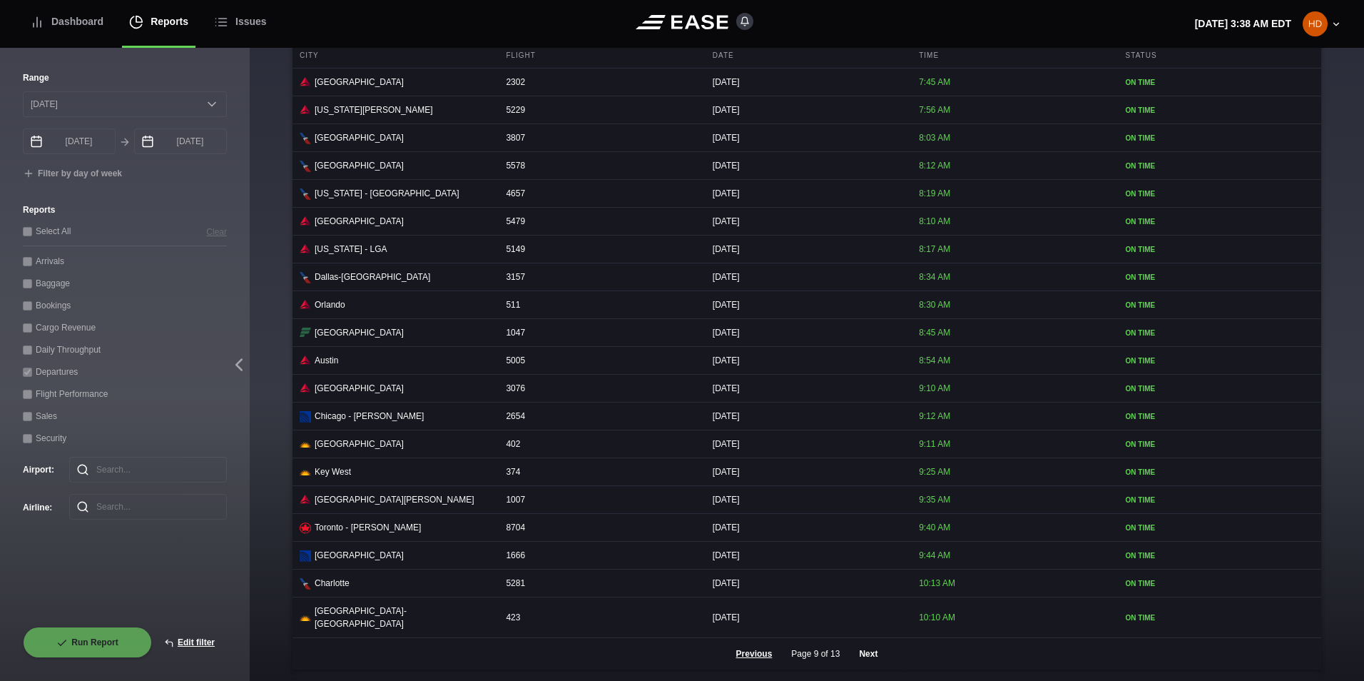
click at [860, 651] on button "Next" at bounding box center [868, 653] width 43 height 31
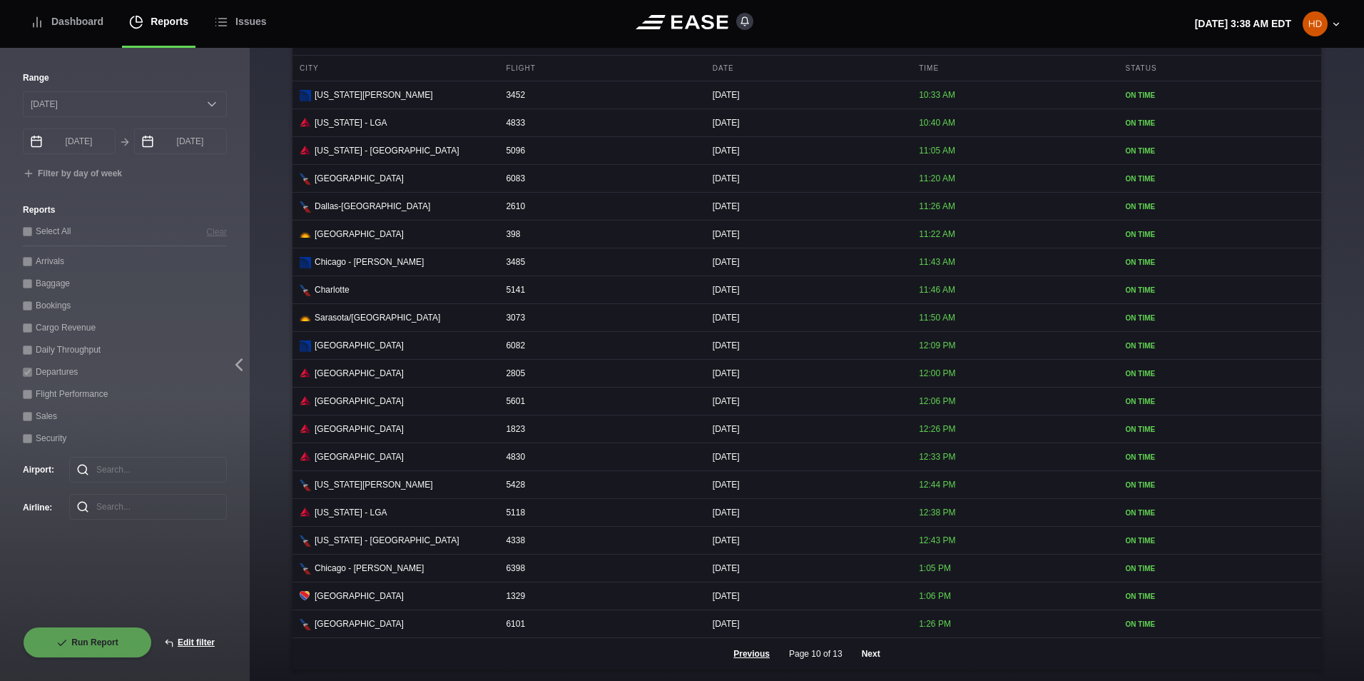
click at [860, 651] on button "Next" at bounding box center [871, 653] width 43 height 31
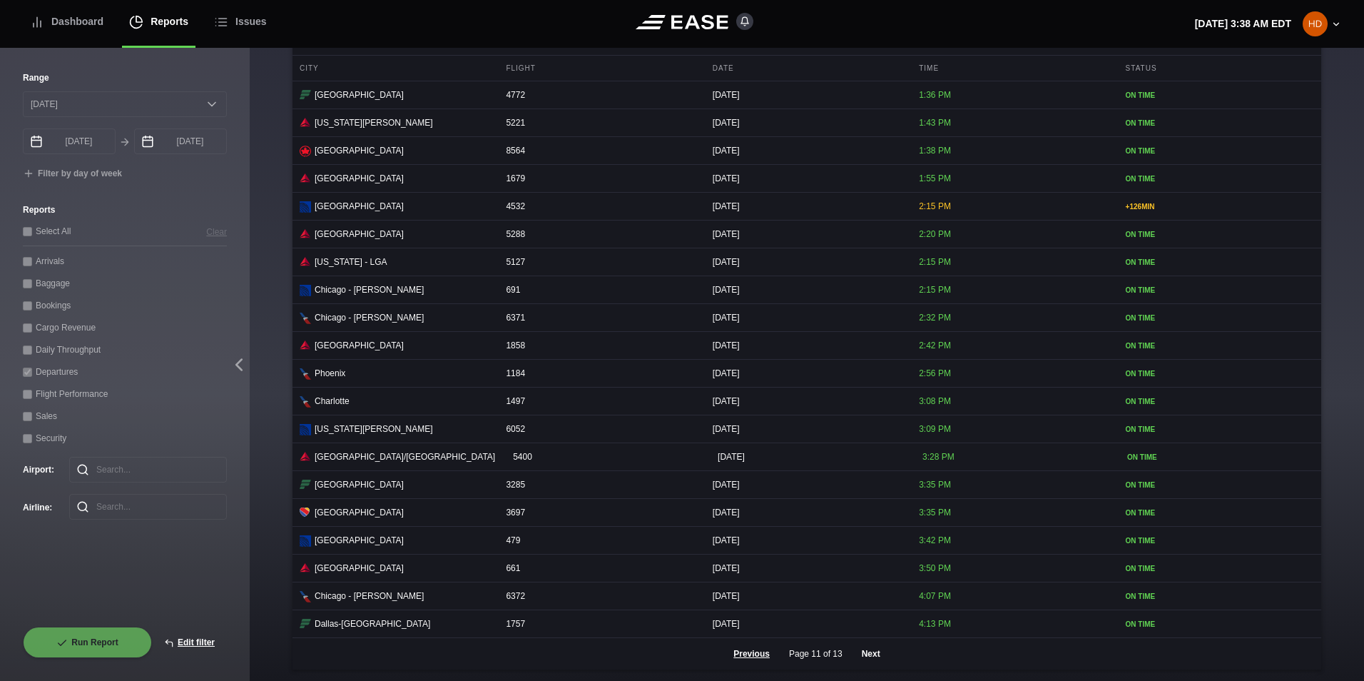
click at [860, 651] on button "Next" at bounding box center [871, 653] width 43 height 31
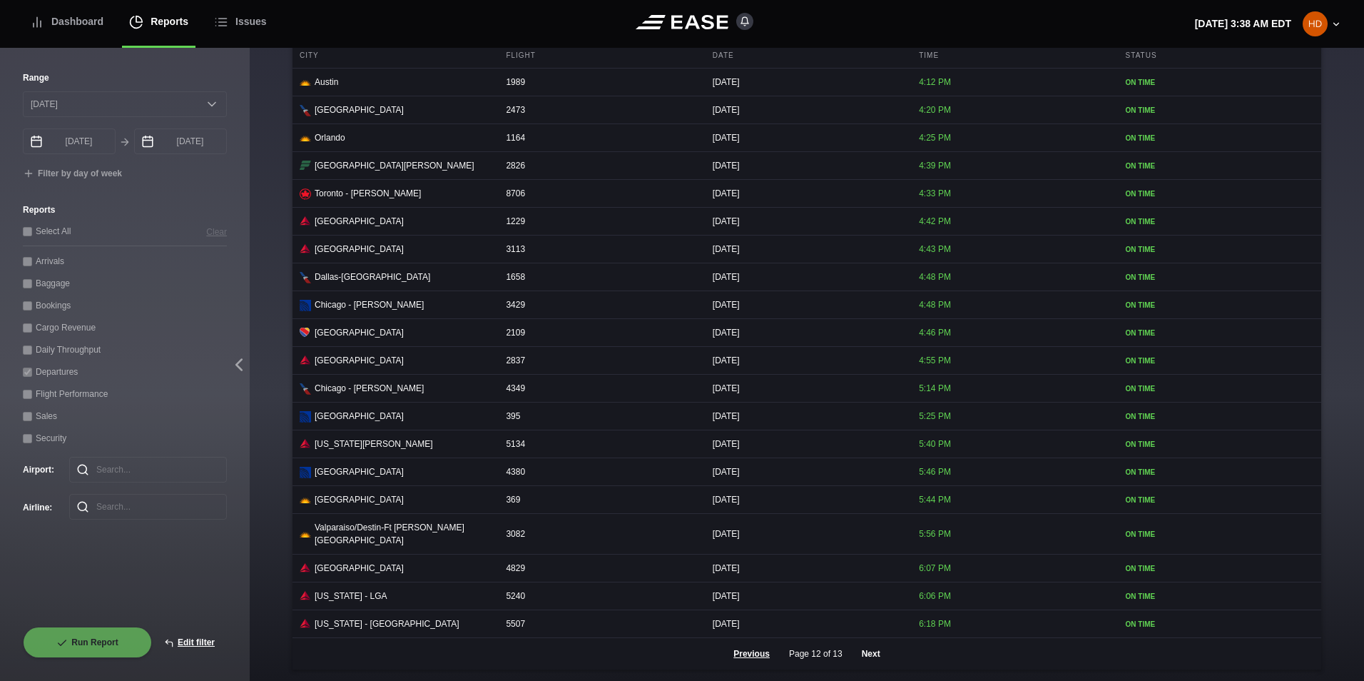
click at [860, 651] on button "Next" at bounding box center [871, 653] width 43 height 31
